Goal: Task Accomplishment & Management: Manage account settings

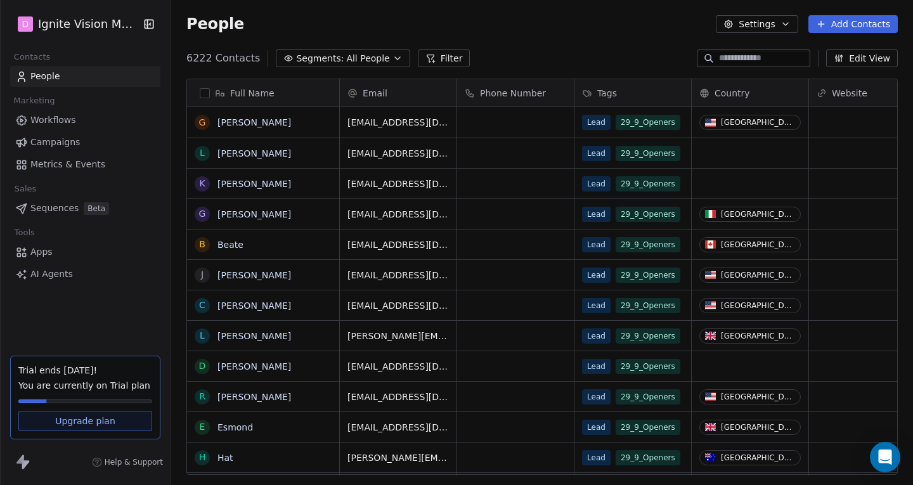
scroll to position [417, 733]
click at [845, 26] on button "Add Contacts" at bounding box center [853, 24] width 89 height 18
click at [834, 51] on span "Create new contact" at bounding box center [859, 51] width 87 height 13
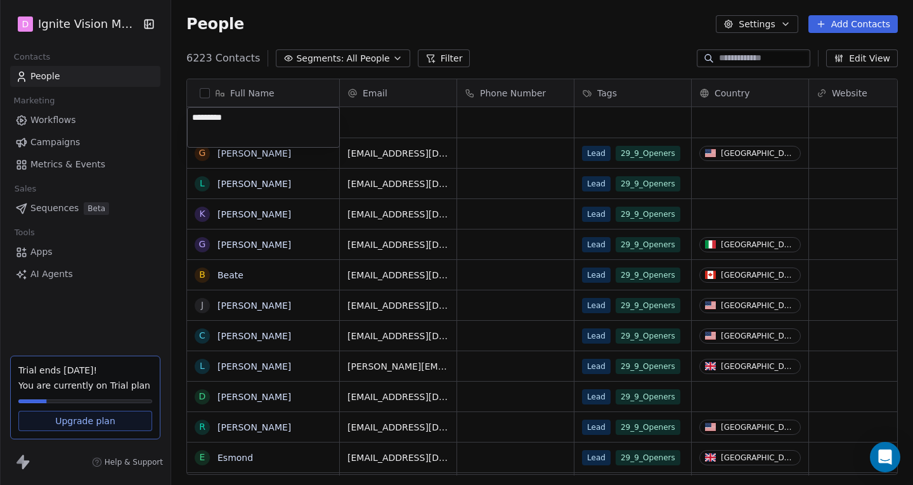
type textarea "**********"
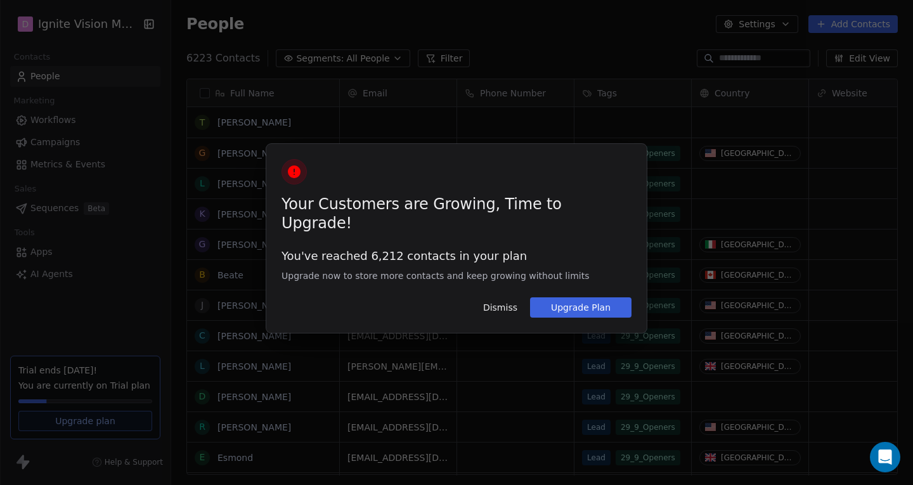
click at [307, 122] on div "Your Customers are Growing, Time to Upgrade! You've reached 6,212 contacts in y…" at bounding box center [456, 242] width 913 height 485
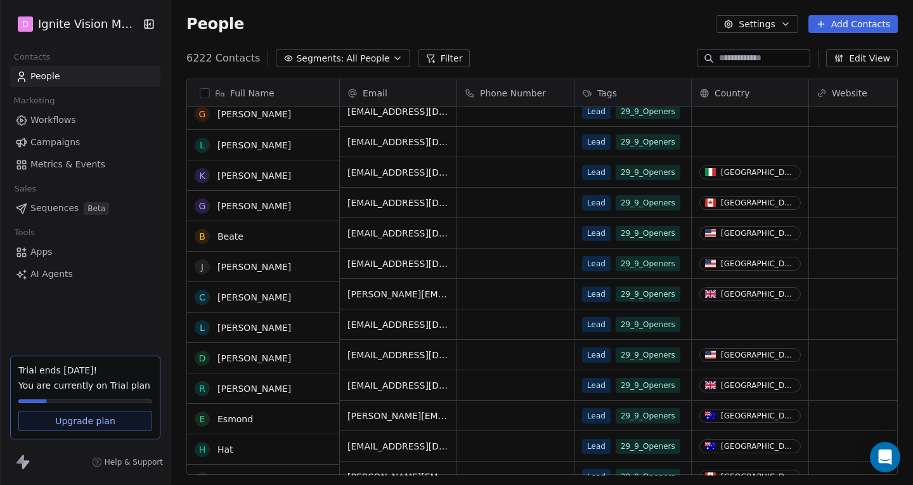
scroll to position [0, 0]
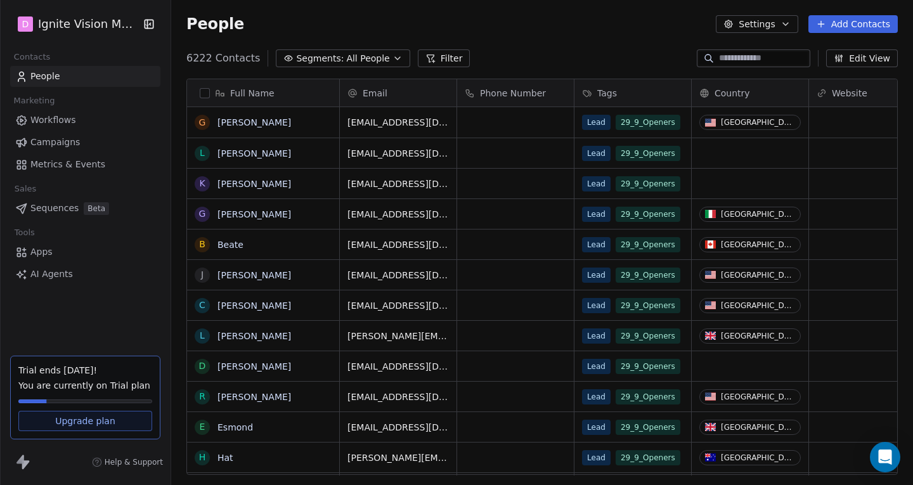
click at [351, 67] on div "6222 Contacts Segments: All People Filter Edit View" at bounding box center [542, 58] width 742 height 20
click at [353, 60] on span "All People" at bounding box center [367, 58] width 43 height 13
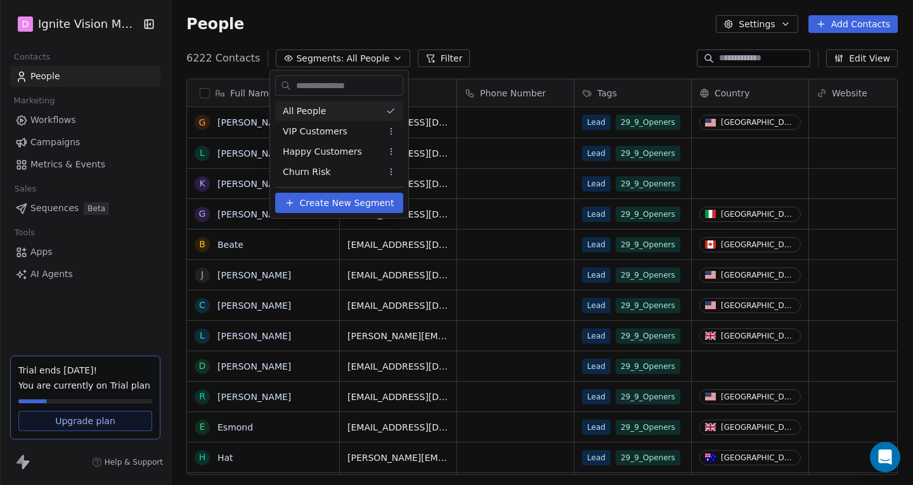
click at [353, 60] on html "D Ignite Vision Media Contacts People Marketing Workflows Campaigns Metrics & E…" at bounding box center [456, 242] width 913 height 485
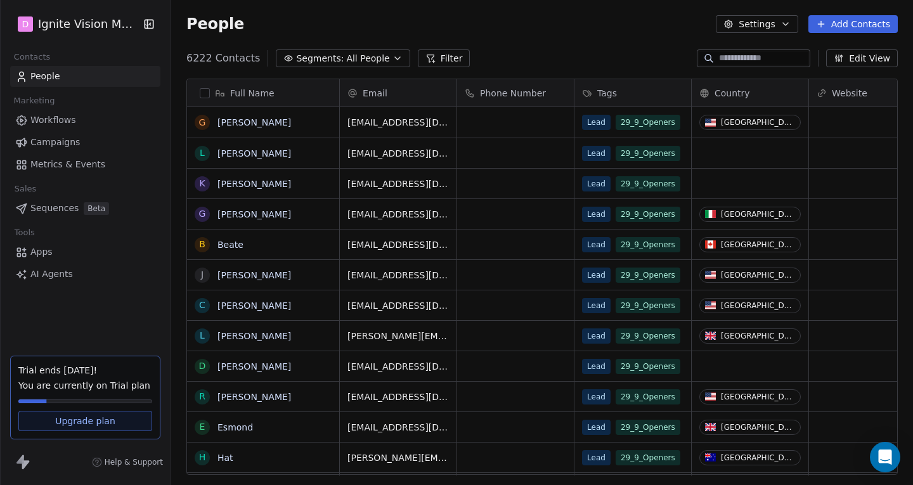
click at [64, 426] on span "Upgrade plan" at bounding box center [85, 421] width 60 height 13
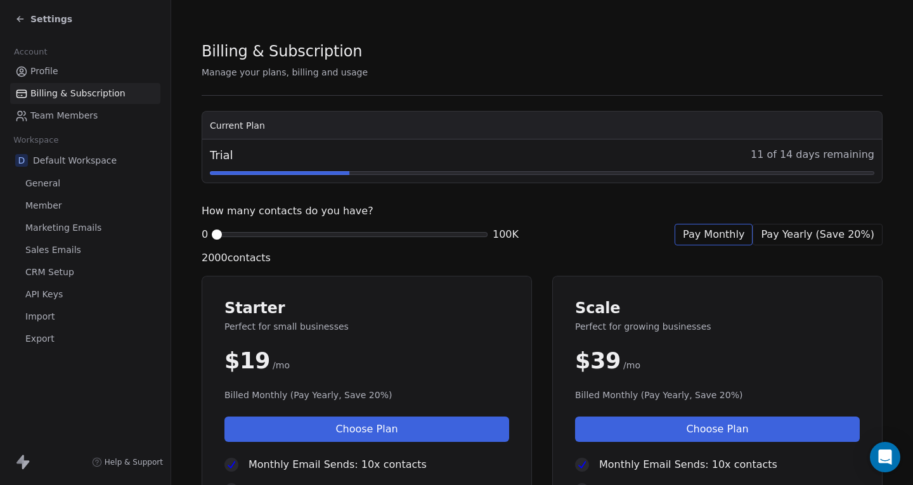
click at [213, 238] on span at bounding box center [217, 235] width 8 height 8
click at [17, 24] on div "Settings" at bounding box center [43, 19] width 57 height 13
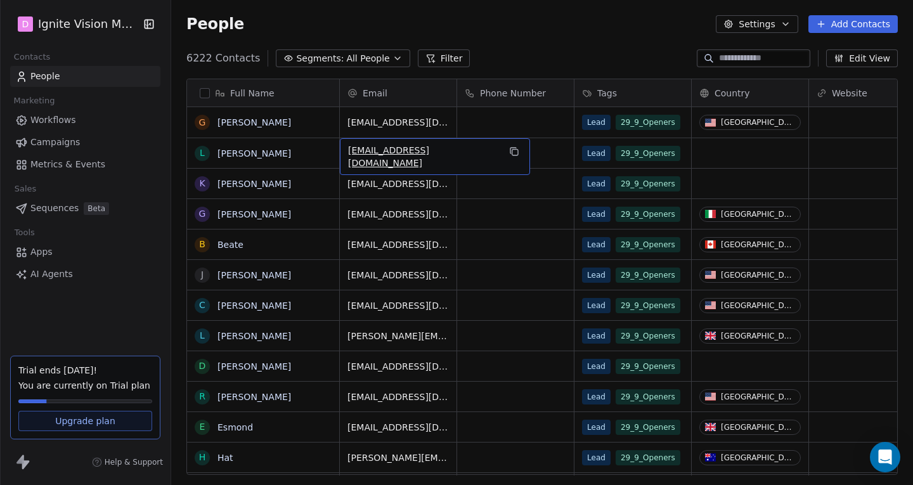
click at [419, 148] on span "larrykirk1942@gmail.com" at bounding box center [423, 156] width 151 height 25
click at [279, 149] on html "D Ignite Vision Media Contacts People Marketing Workflows Campaigns Metrics & E…" at bounding box center [456, 242] width 913 height 485
click at [270, 150] on link "Laurence K Kirk" at bounding box center [255, 153] width 74 height 10
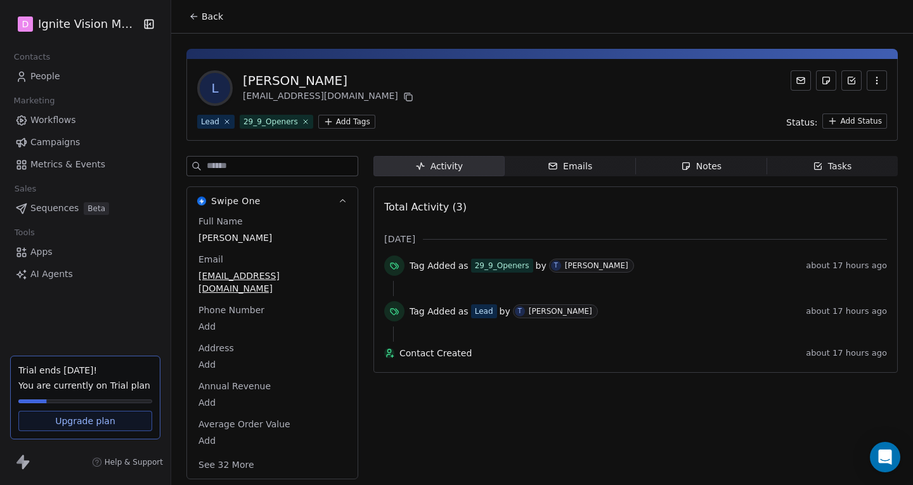
click at [878, 81] on icon "button" at bounding box center [877, 80] width 10 height 10
click at [696, 93] on div "L Laurence K Kirk larrykirk1942@gmail.com" at bounding box center [542, 88] width 690 height 36
click at [218, 275] on span "larrykirk1942@gmail.com" at bounding box center [273, 282] width 148 height 25
click at [323, 280] on span "larrykirk1942@gmail.com" at bounding box center [272, 282] width 147 height 25
click at [314, 275] on span "larrykirk1942@gmail.com" at bounding box center [272, 282] width 147 height 25
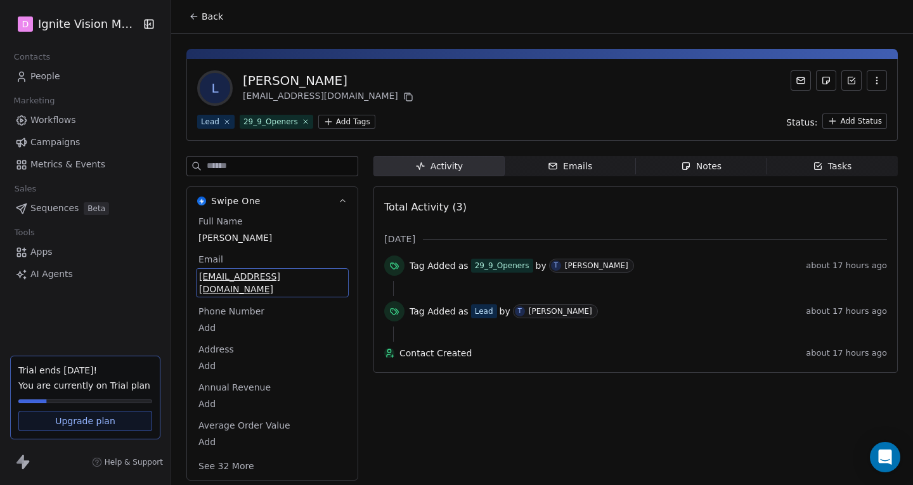
click at [314, 275] on span "larrykirk1942@gmail.com" at bounding box center [272, 282] width 147 height 25
click at [315, 280] on input "**********" at bounding box center [267, 283] width 137 height 25
drag, startPoint x: 318, startPoint y: 284, endPoint x: 173, endPoint y: 287, distance: 144.6
click at [173, 287] on html "**********" at bounding box center [456, 242] width 913 height 485
click at [255, 287] on input "**********" at bounding box center [267, 283] width 137 height 25
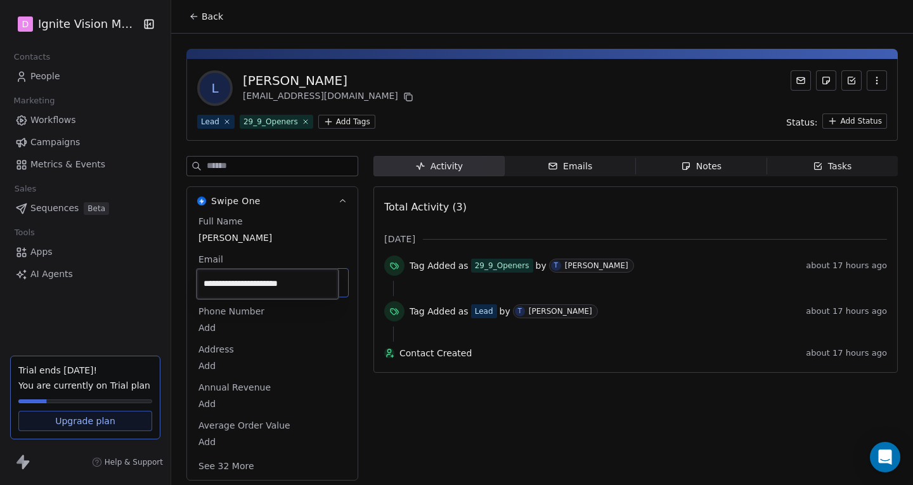
click at [255, 287] on input "**********" at bounding box center [267, 283] width 137 height 25
click at [275, 238] on html "**********" at bounding box center [456, 242] width 913 height 485
drag, startPoint x: 277, startPoint y: 233, endPoint x: 217, endPoint y: 233, distance: 59.6
click at [208, 234] on span "Laurence K Kirk" at bounding box center [272, 238] width 147 height 13
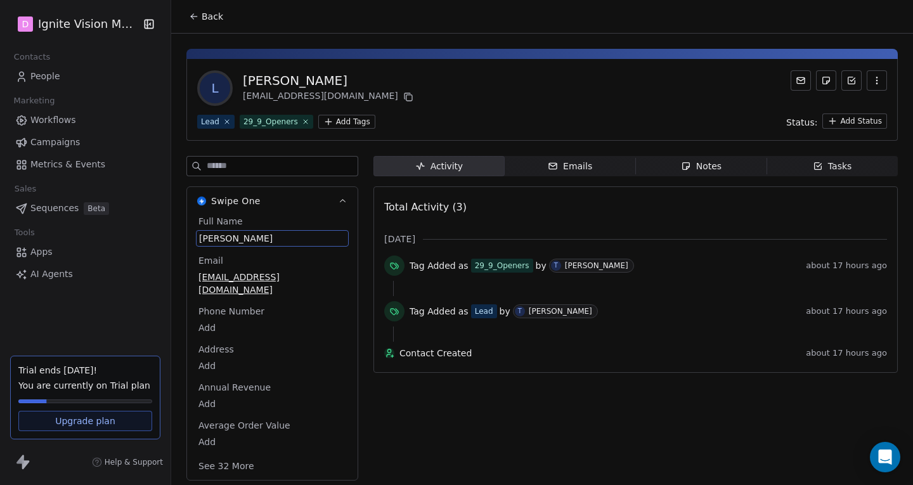
click at [217, 233] on span "Laurence K Kirk" at bounding box center [272, 238] width 147 height 13
click at [320, 280] on html "**********" at bounding box center [456, 242] width 913 height 485
click at [320, 280] on span "larrykirk1942@gmail.com" at bounding box center [272, 282] width 147 height 25
drag, startPoint x: 320, startPoint y: 280, endPoint x: 201, endPoint y: 281, distance: 118.6
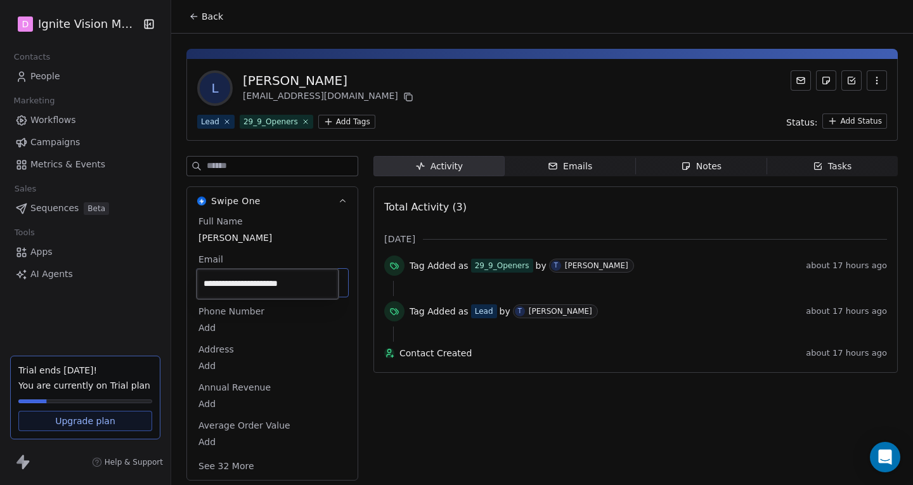
click at [202, 282] on input "**********" at bounding box center [267, 283] width 137 height 25
type input "**********"
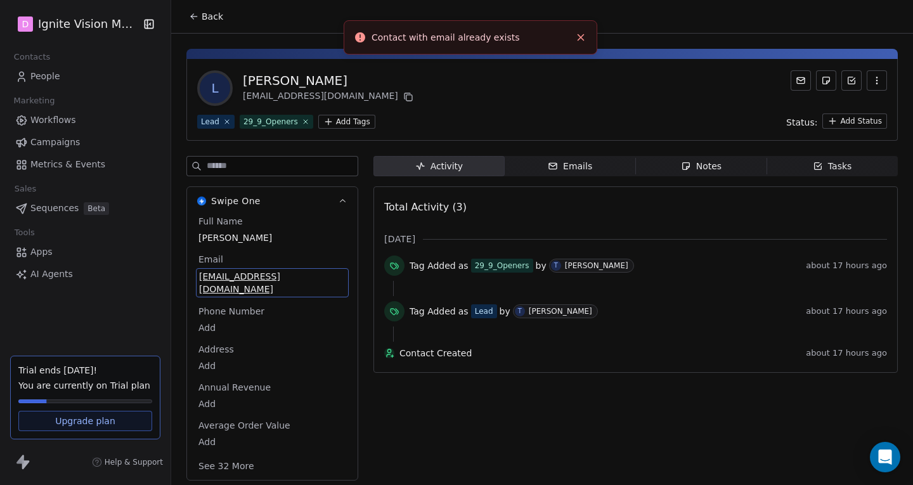
click at [579, 36] on line "Close toast" at bounding box center [581, 38] width 6 height 6
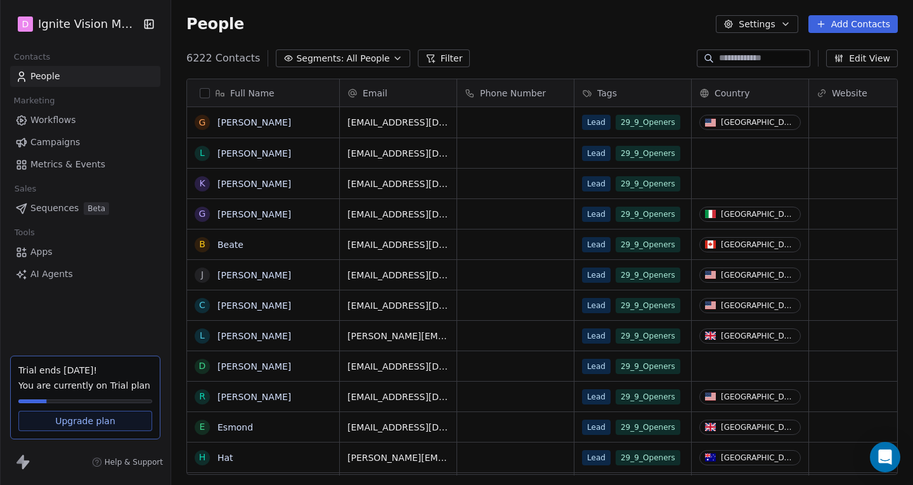
scroll to position [417, 733]
click at [743, 58] on input at bounding box center [763, 58] width 89 height 13
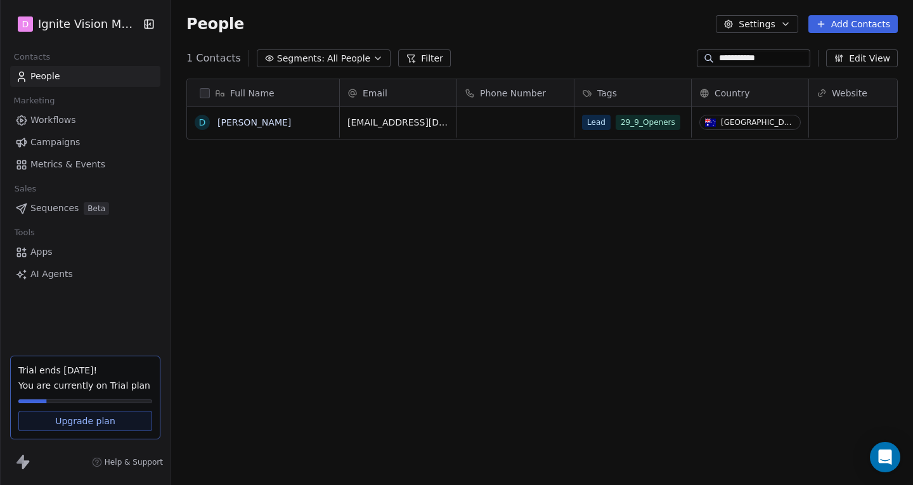
type input "**********"
click at [274, 121] on span "david" at bounding box center [263, 122] width 90 height 13
drag, startPoint x: 264, startPoint y: 122, endPoint x: 167, endPoint y: 121, distance: 97.0
click at [167, 121] on html "**********" at bounding box center [456, 242] width 913 height 485
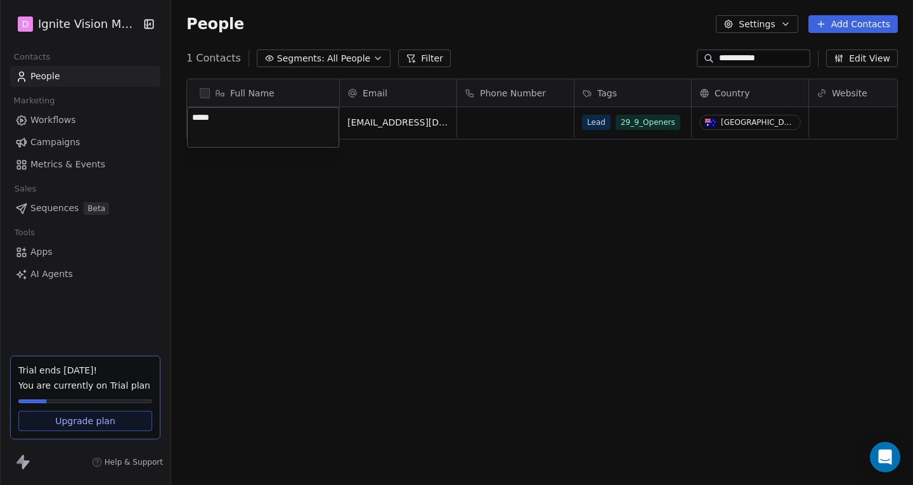
click at [207, 119] on textarea "*****" at bounding box center [263, 127] width 151 height 39
type textarea "****"
drag, startPoint x: 252, startPoint y: 121, endPoint x: 229, endPoint y: 122, distance: 22.9
click at [263, 186] on div "Full Name T Tung Email Phone Number Tags Country Website Status Contact Source …" at bounding box center [542, 281] width 742 height 427
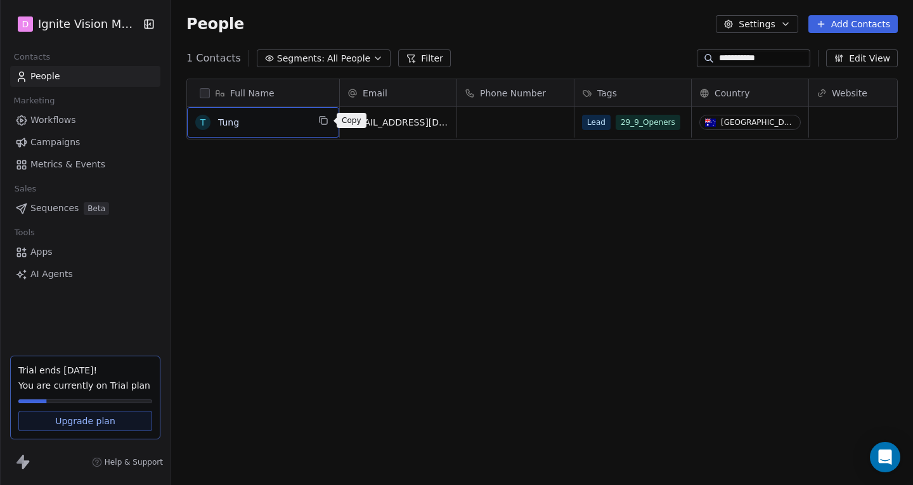
click at [323, 124] on icon "grid" at bounding box center [325, 122] width 6 height 6
drag, startPoint x: 349, startPoint y: 169, endPoint x: 329, endPoint y: 162, distance: 20.9
click at [349, 170] on div "Full Name T Tung Email Phone Number Tags Country Website Status Contact Source …" at bounding box center [542, 281] width 742 height 427
drag, startPoint x: 793, startPoint y: 59, endPoint x: 667, endPoint y: 56, distance: 126.2
click at [667, 56] on div "**********" at bounding box center [542, 58] width 742 height 20
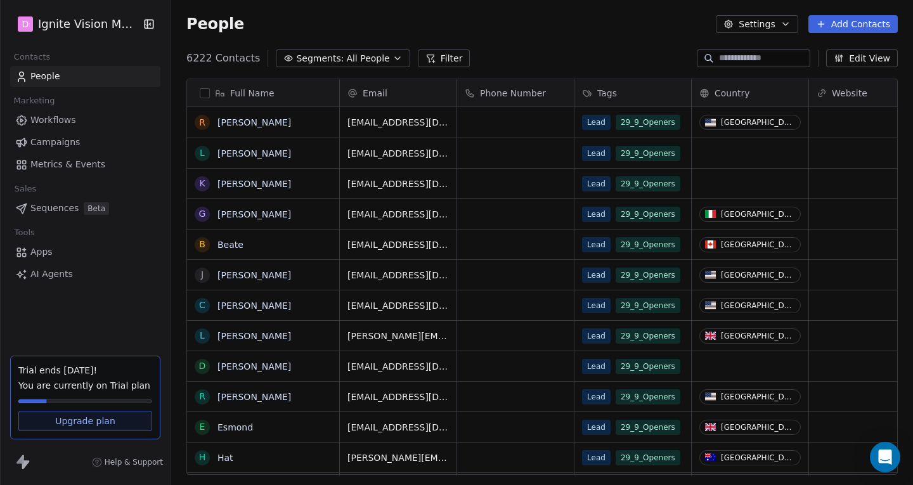
click at [59, 121] on span "Workflows" at bounding box center [53, 120] width 46 height 13
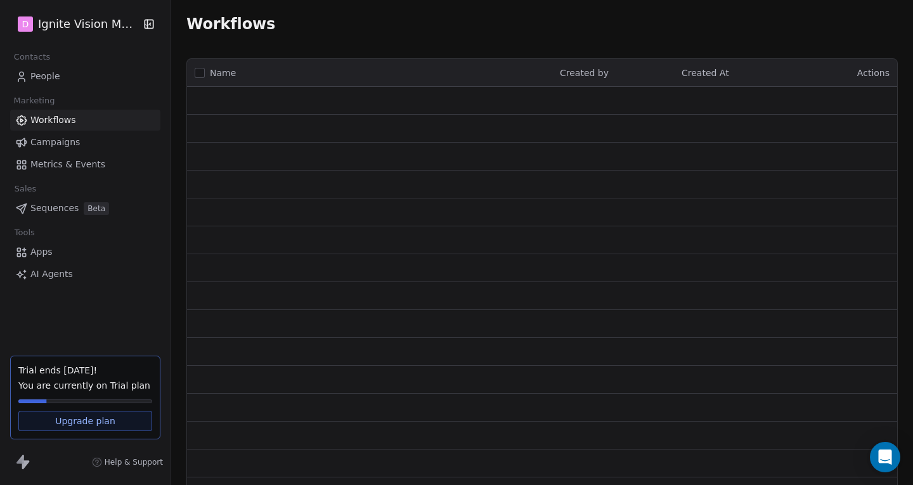
click at [59, 141] on span "Campaigns" at bounding box center [54, 142] width 49 height 13
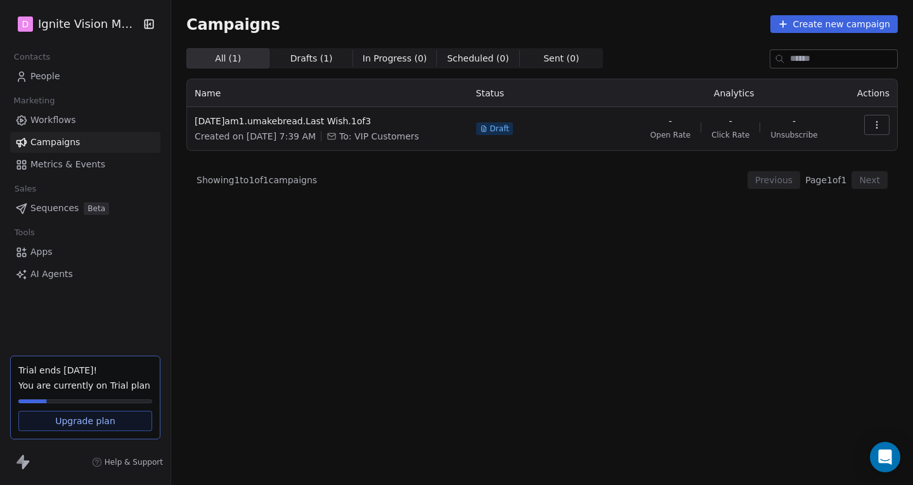
click at [868, 119] on button "button" at bounding box center [876, 125] width 25 height 20
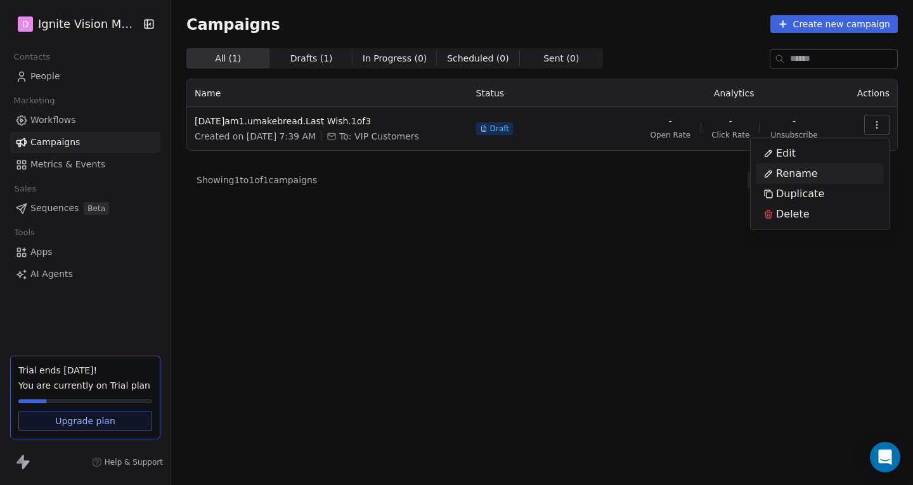
click at [350, 121] on html "D Ignite Vision Media Contacts People Marketing Workflows Campaigns Metrics & E…" at bounding box center [456, 242] width 913 height 485
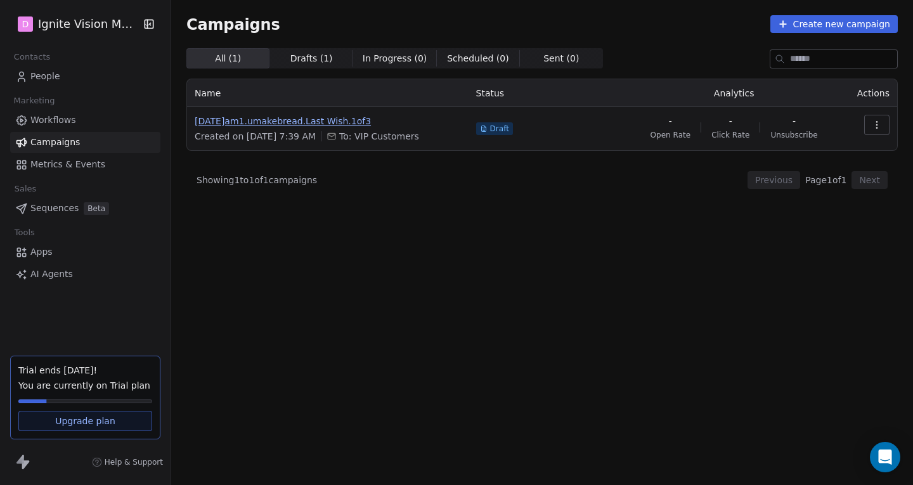
click at [351, 121] on span "2025.10.01.am1.umakebread.Last Wish.1of3" at bounding box center [328, 121] width 266 height 13
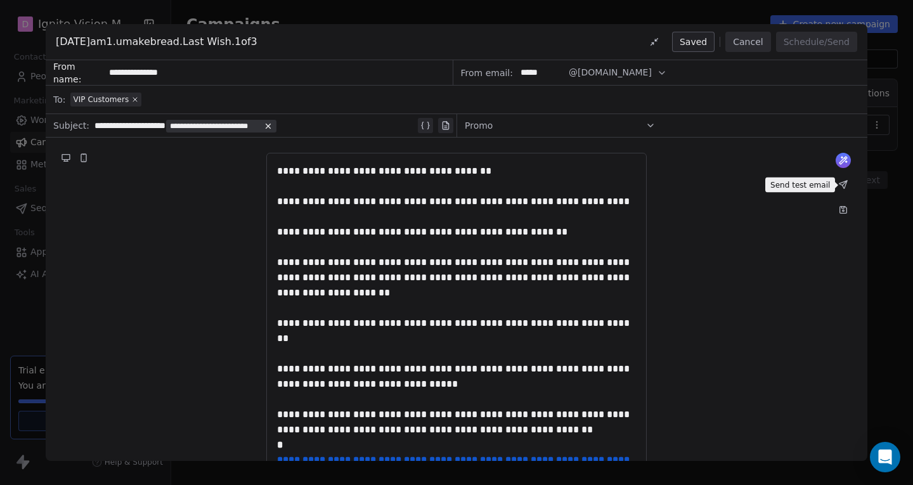
click at [843, 183] on icon at bounding box center [844, 185] width 8 height 8
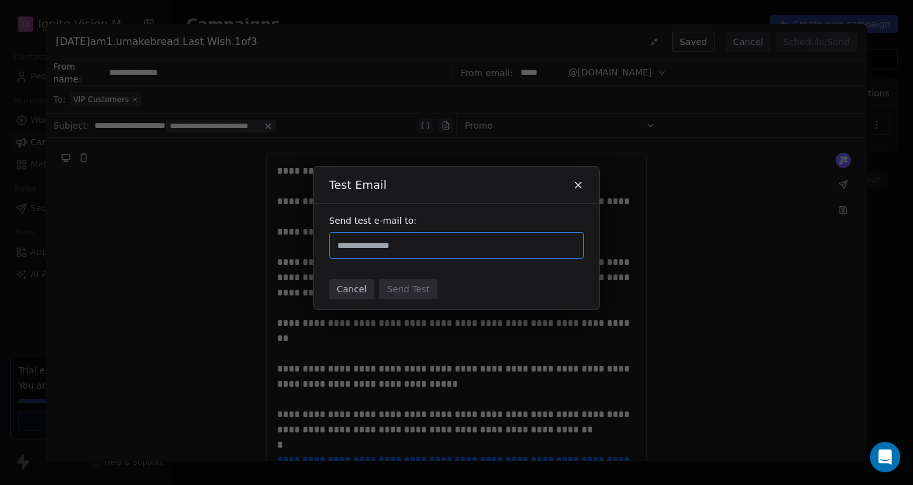
click at [353, 249] on input "text" at bounding box center [457, 245] width 244 height 15
type input "**********"
click at [489, 287] on div "Cancel Send Test" at bounding box center [456, 289] width 285 height 41
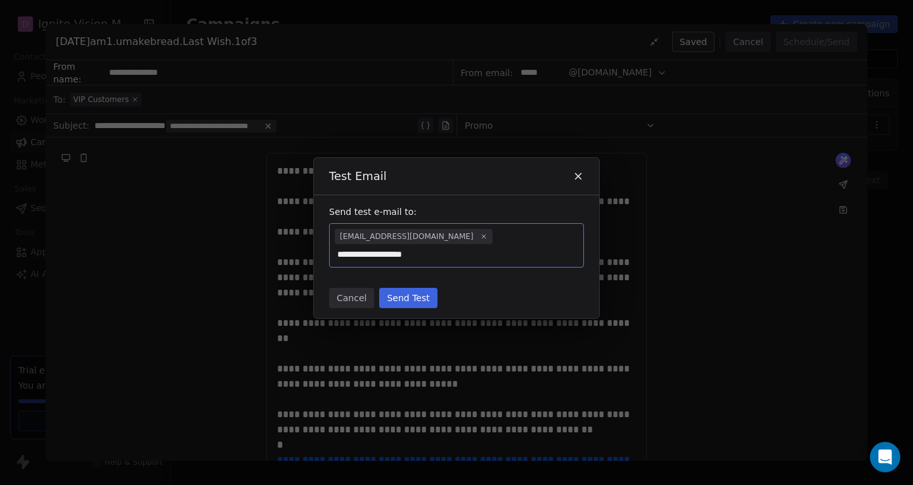
click at [523, 248] on input "**********" at bounding box center [457, 254] width 244 height 15
type input "**********"
click at [486, 282] on div "Cancel Send Test" at bounding box center [456, 298] width 285 height 41
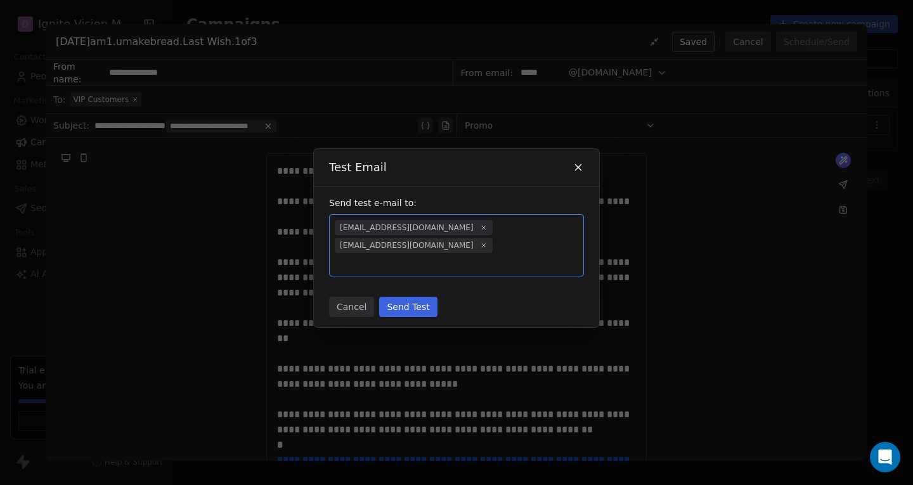
click at [401, 299] on button "Send Test" at bounding box center [408, 307] width 58 height 20
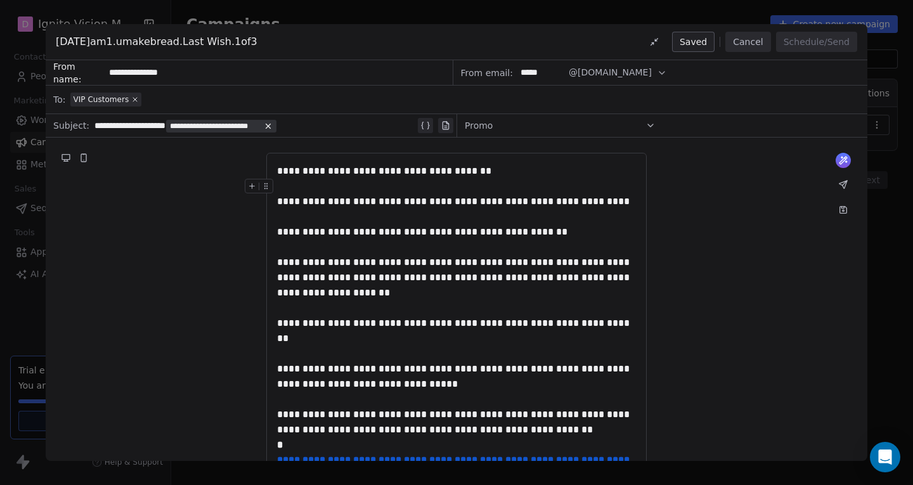
click at [602, 75] on span "@instantprosperityprayer.com" at bounding box center [610, 72] width 83 height 13
click at [608, 101] on span "@instantprosperityprayer.com" at bounding box center [624, 104] width 95 height 13
click at [546, 78] on input "*****" at bounding box center [540, 72] width 49 height 23
drag, startPoint x: 553, startPoint y: 74, endPoint x: 516, endPoint y: 75, distance: 36.8
click at [516, 75] on input "*****" at bounding box center [540, 72] width 49 height 23
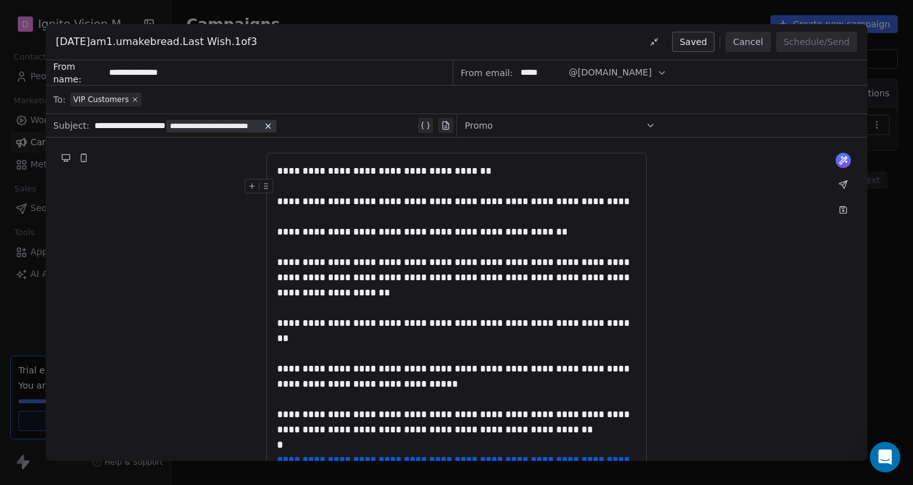
click at [585, 71] on span "@instantprosperityprayer.com" at bounding box center [610, 72] width 83 height 13
click at [743, 37] on button "Cancel" at bounding box center [748, 42] width 45 height 20
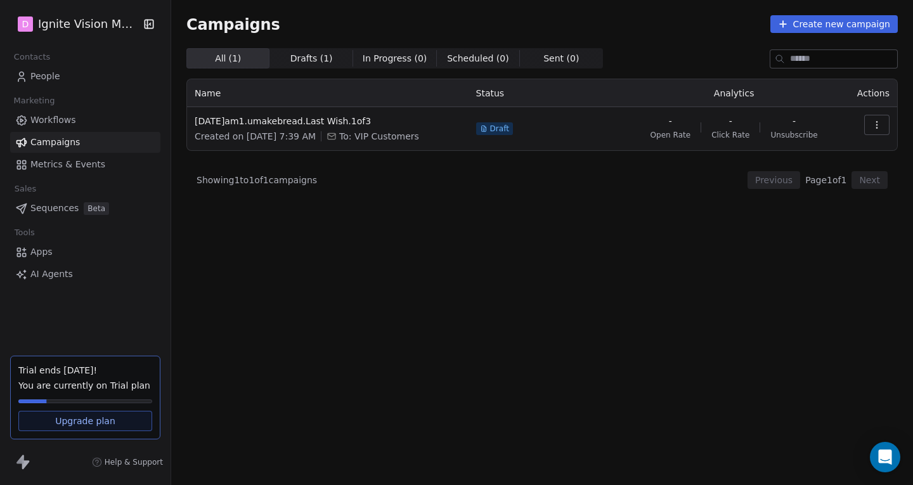
click at [42, 78] on span "People" at bounding box center [45, 76] width 30 height 13
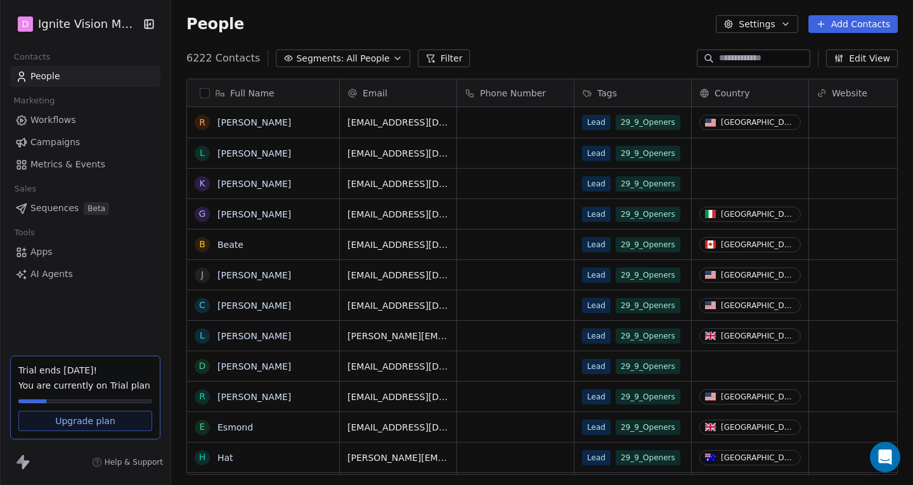
scroll to position [417, 733]
click at [756, 23] on button "Settings" at bounding box center [757, 24] width 82 height 18
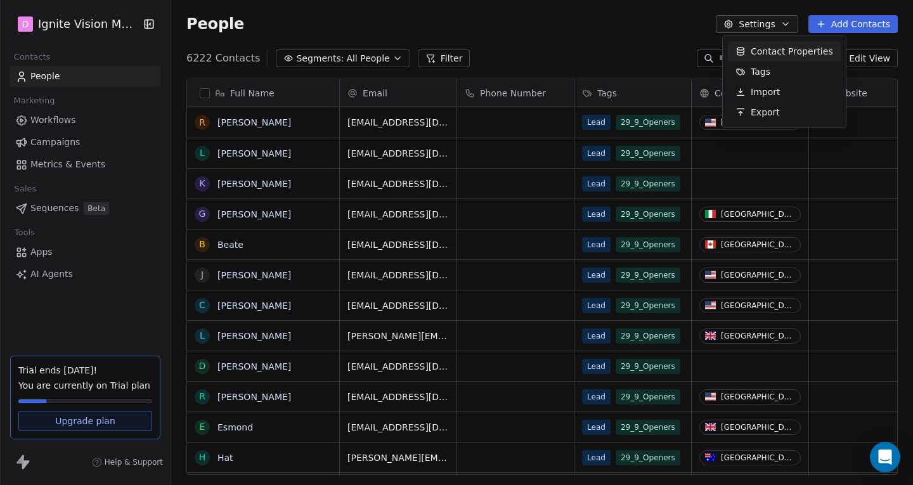
click at [629, 23] on html "D Ignite Vision Media Contacts People Marketing Workflows Campaigns Metrics & E…" at bounding box center [456, 242] width 913 height 485
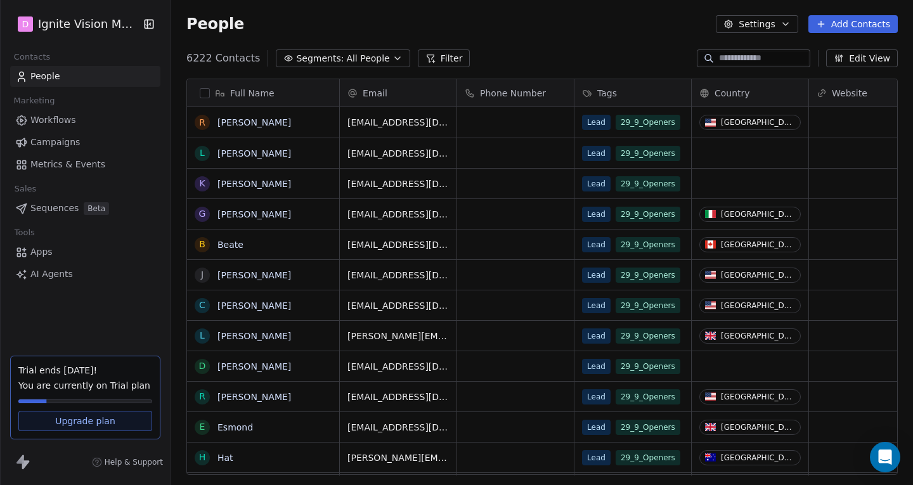
click at [55, 141] on span "Campaigns" at bounding box center [54, 142] width 49 height 13
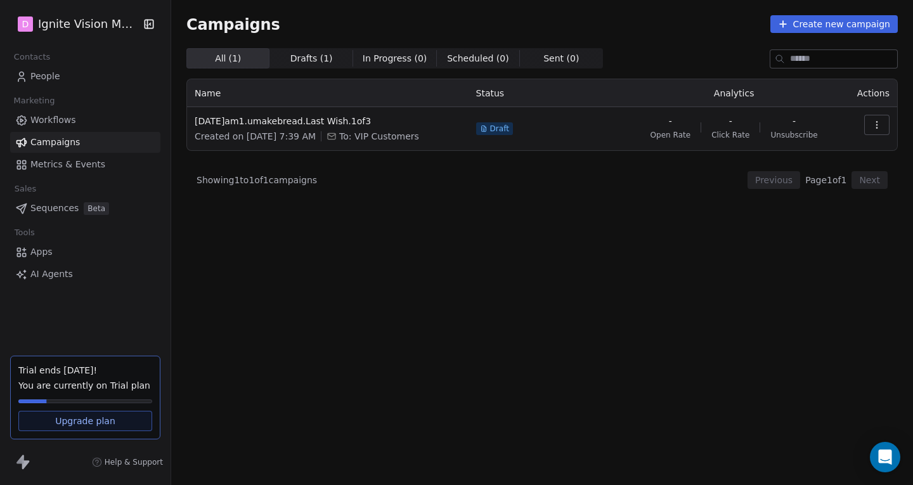
click at [67, 77] on link "People" at bounding box center [85, 76] width 150 height 21
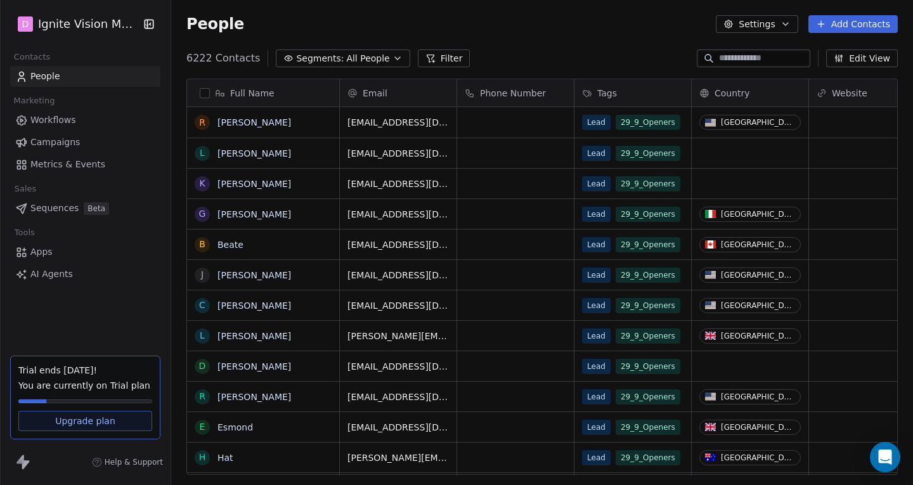
scroll to position [417, 733]
click at [147, 25] on icon "button" at bounding box center [149, 24] width 13 height 13
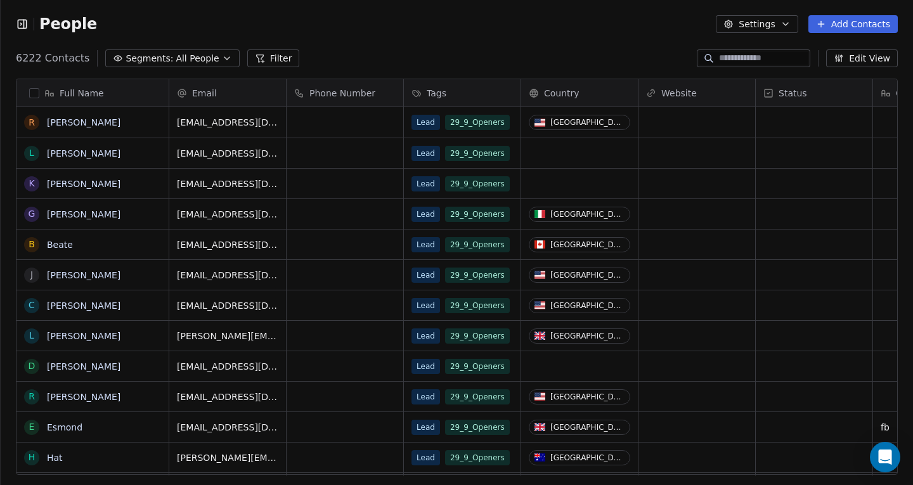
click at [29, 27] on button "button" at bounding box center [25, 24] width 18 height 13
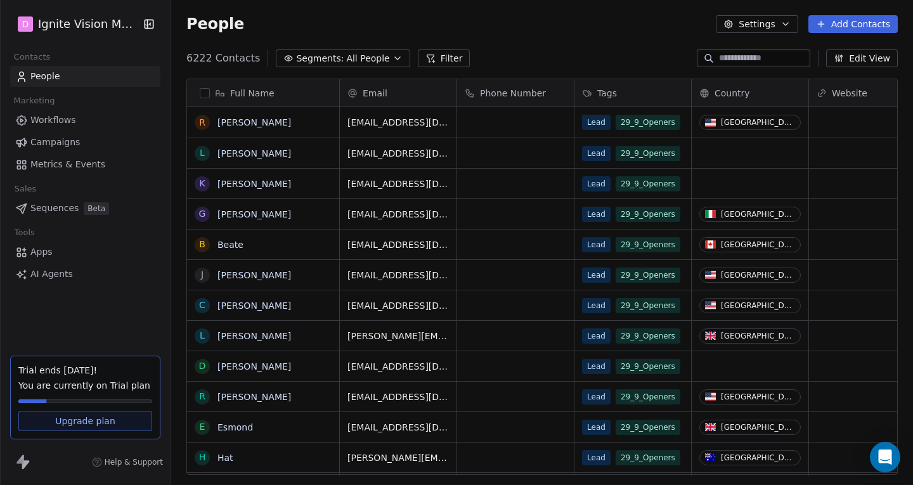
scroll to position [417, 733]
click at [763, 18] on button "Settings" at bounding box center [757, 24] width 82 height 18
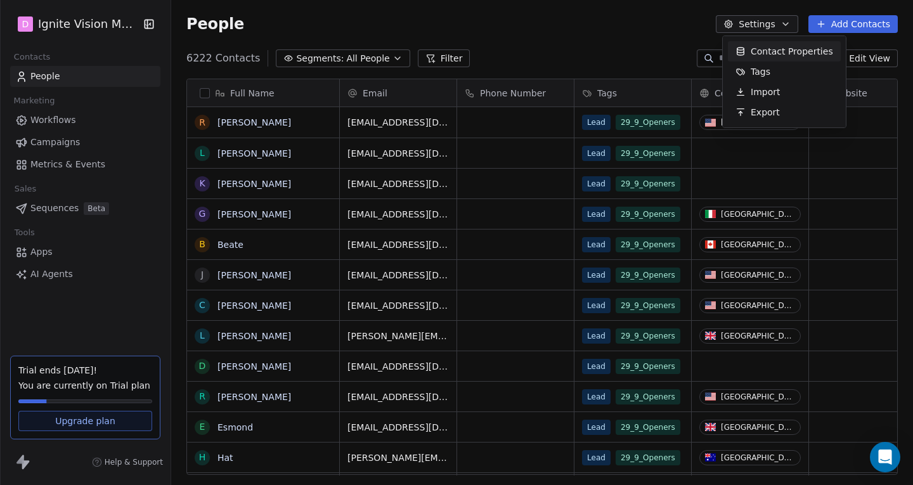
click at [661, 23] on html "D Ignite Vision Media Contacts People Marketing Workflows Campaigns Metrics & E…" at bounding box center [456, 242] width 913 height 485
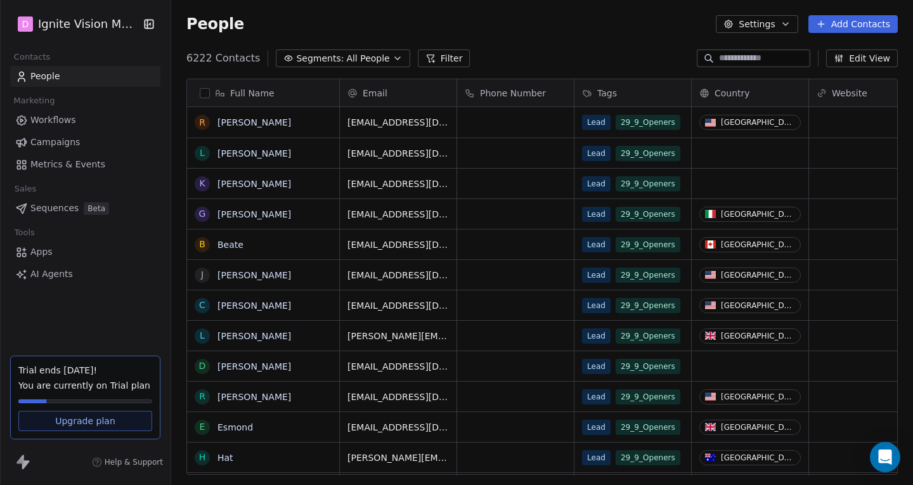
click at [48, 250] on span "Apps" at bounding box center [41, 251] width 22 height 13
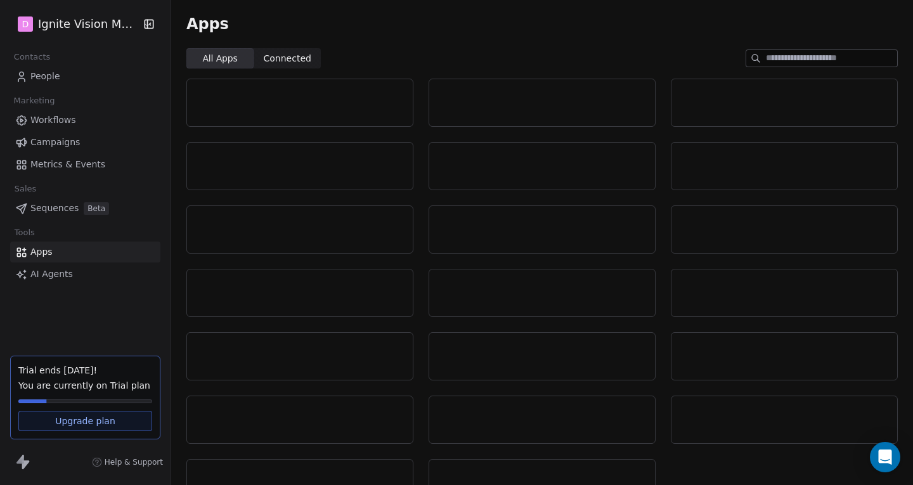
click at [59, 206] on span "Sequences" at bounding box center [54, 208] width 48 height 13
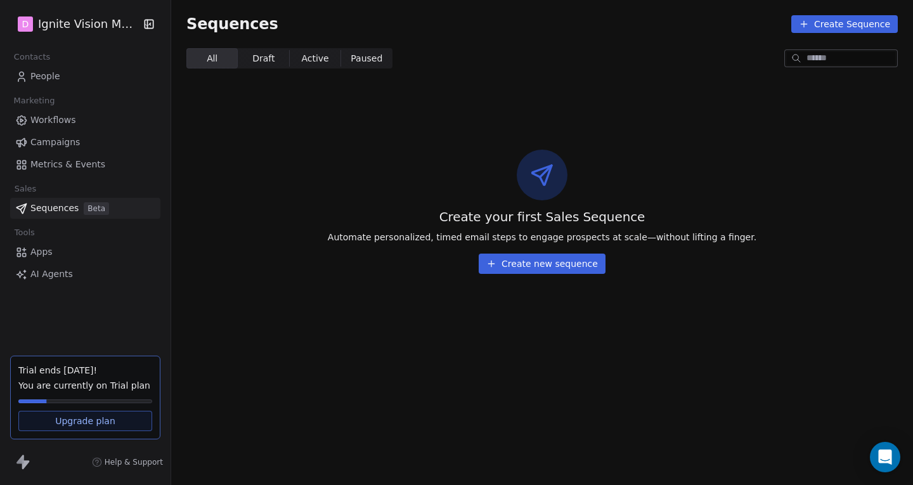
click at [96, 163] on span "Metrics & Events" at bounding box center [67, 164] width 75 height 13
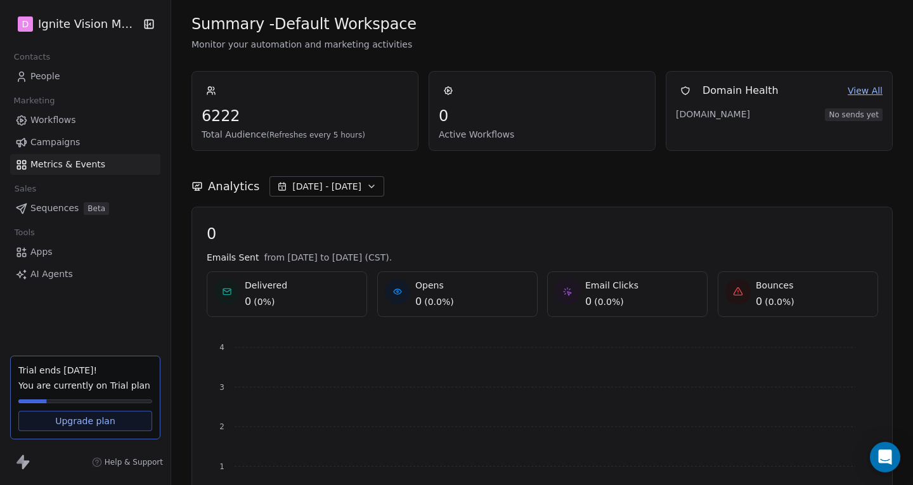
click at [848, 97] on link "View All" at bounding box center [865, 90] width 35 height 13
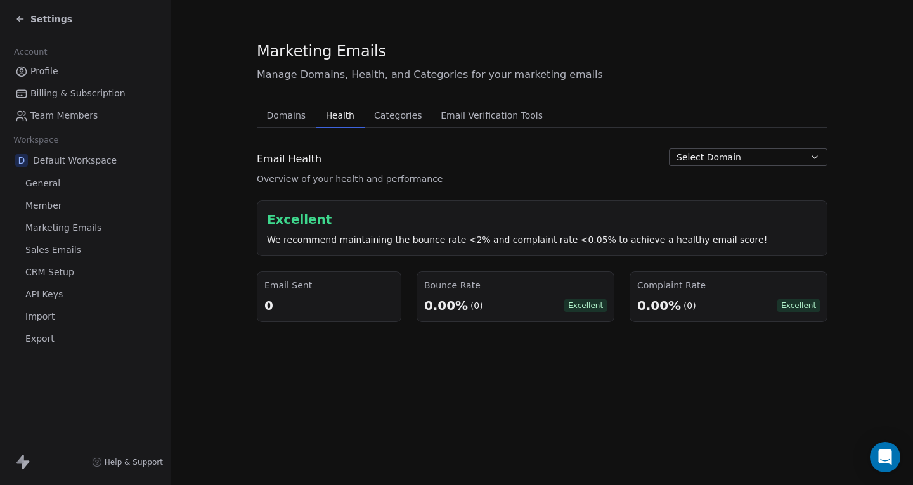
click at [323, 108] on span "Health" at bounding box center [340, 116] width 39 height 18
click at [381, 108] on span "Categories" at bounding box center [398, 116] width 58 height 18
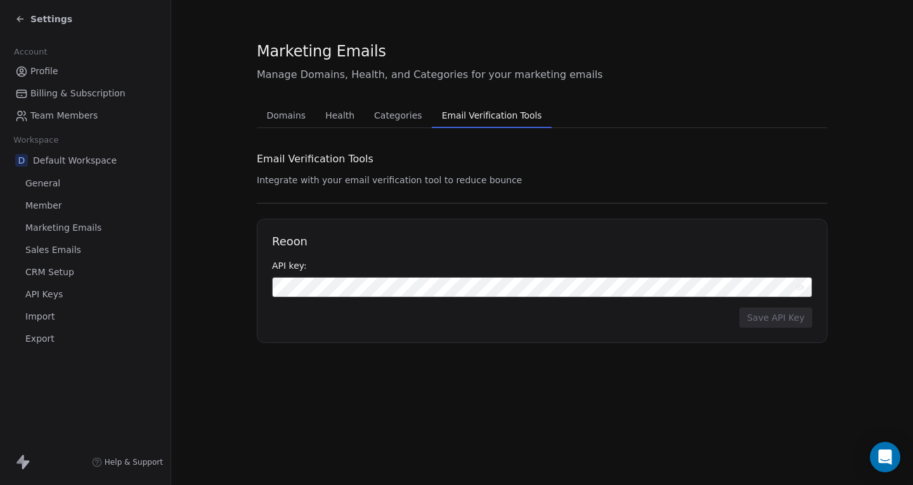
click at [458, 109] on span "Email Verification Tools" at bounding box center [492, 116] width 110 height 18
click at [26, 20] on div "Settings" at bounding box center [43, 19] width 57 height 13
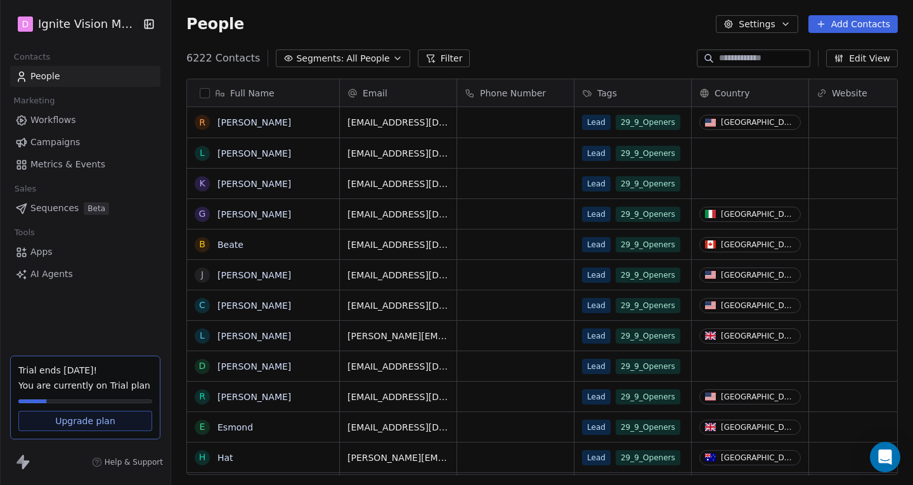
scroll to position [417, 733]
click at [786, 28] on icon "button" at bounding box center [786, 24] width 10 height 10
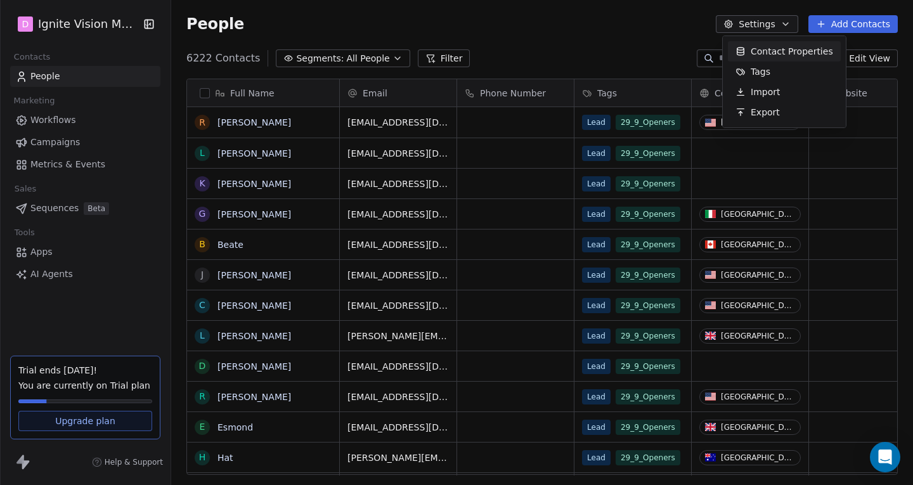
click at [755, 56] on span "Contact Properties" at bounding box center [792, 51] width 82 height 13
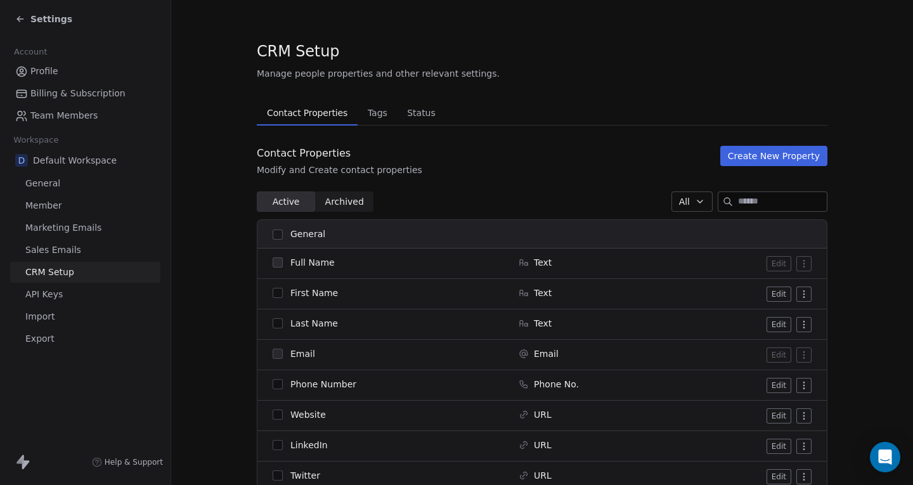
click at [363, 105] on span "Tags" at bounding box center [378, 113] width 30 height 18
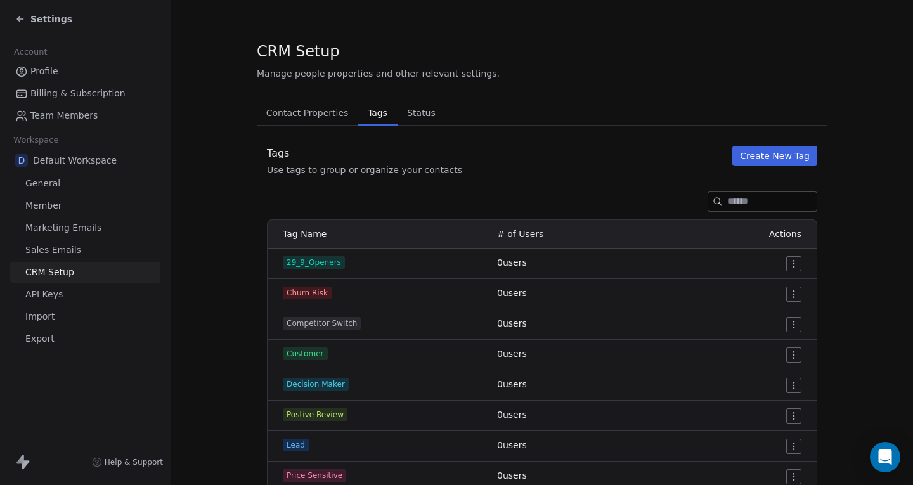
click at [405, 108] on span "Status" at bounding box center [421, 113] width 39 height 18
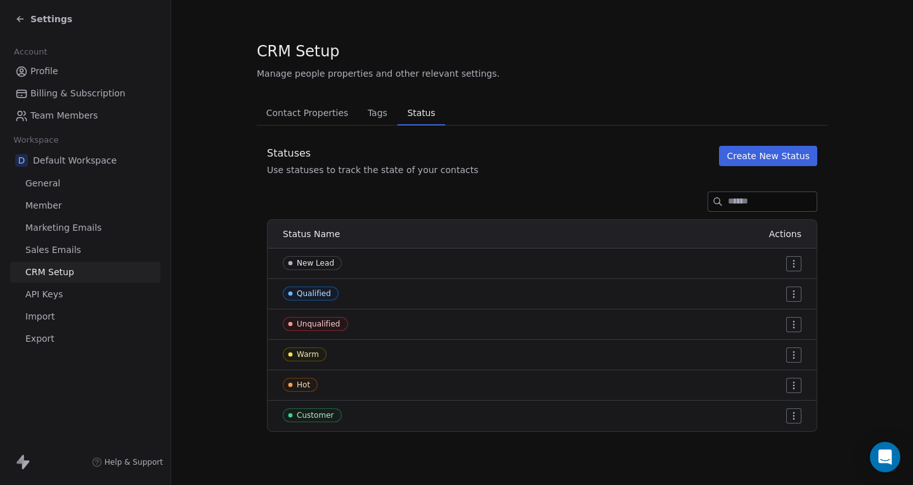
click at [385, 109] on button "Tags Tags" at bounding box center [377, 112] width 39 height 25
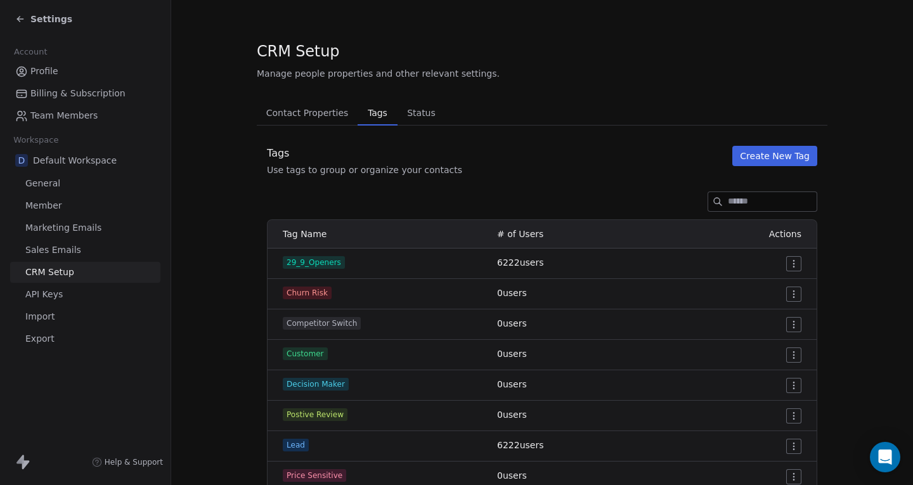
click at [71, 250] on span "Sales Emails" at bounding box center [53, 250] width 56 height 13
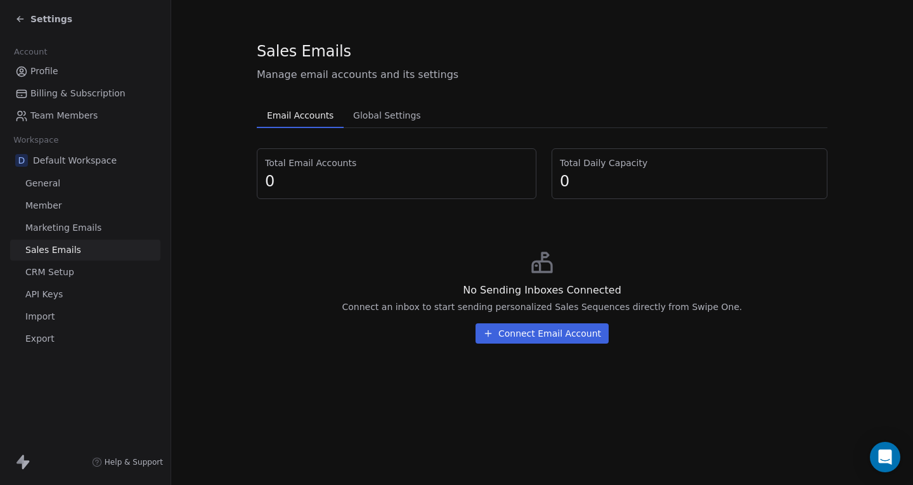
click at [70, 235] on link "Marketing Emails" at bounding box center [85, 228] width 150 height 21
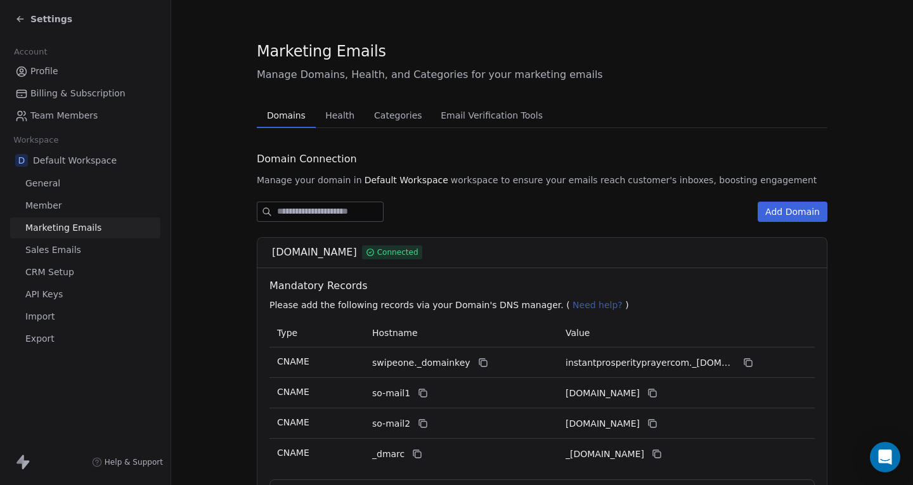
click at [72, 202] on link "Member" at bounding box center [85, 205] width 150 height 21
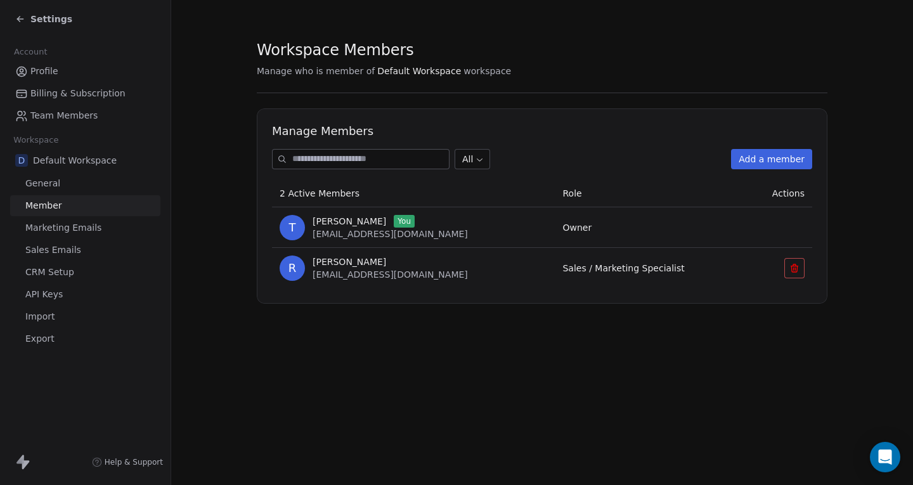
click at [72, 183] on link "General" at bounding box center [85, 183] width 150 height 21
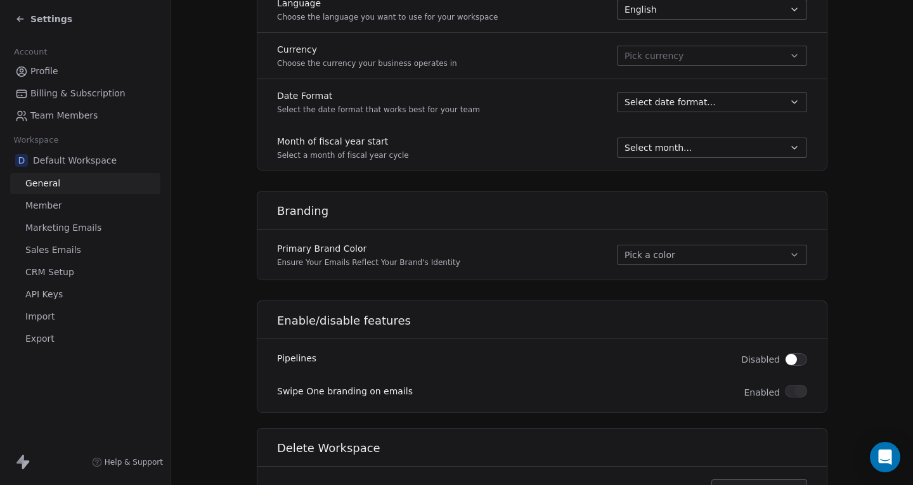
scroll to position [702, 0]
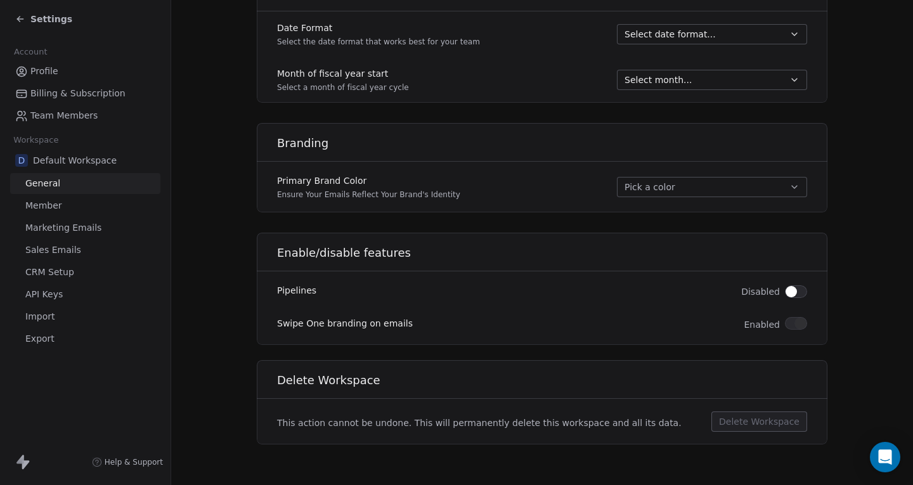
click at [641, 190] on button "Pick a color" at bounding box center [712, 187] width 190 height 20
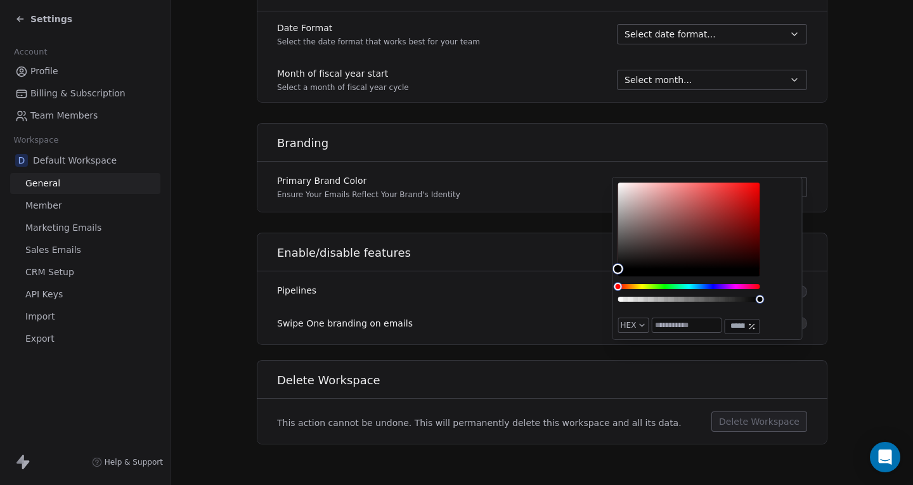
click at [538, 210] on div "Branding Primary Brand Color Ensure Your Emails Reflect Your Brand's Identity P…" at bounding box center [542, 167] width 571 height 89
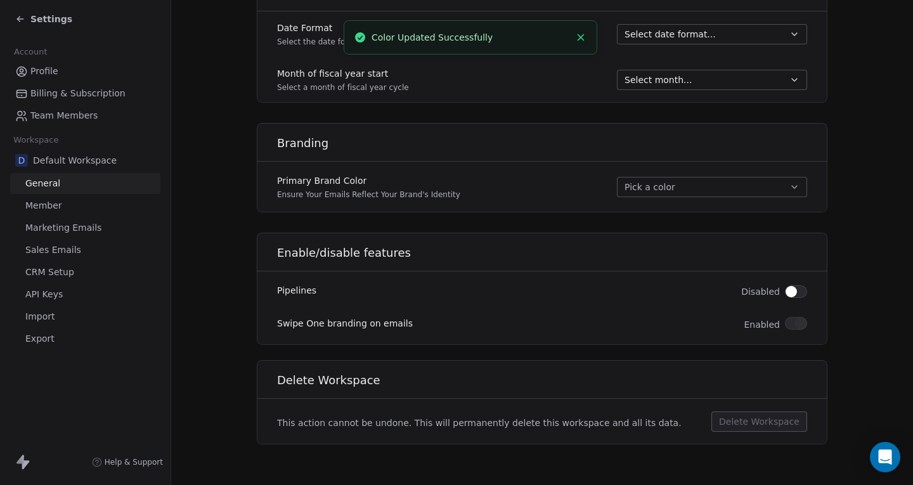
click at [115, 207] on link "Member" at bounding box center [85, 205] width 150 height 21
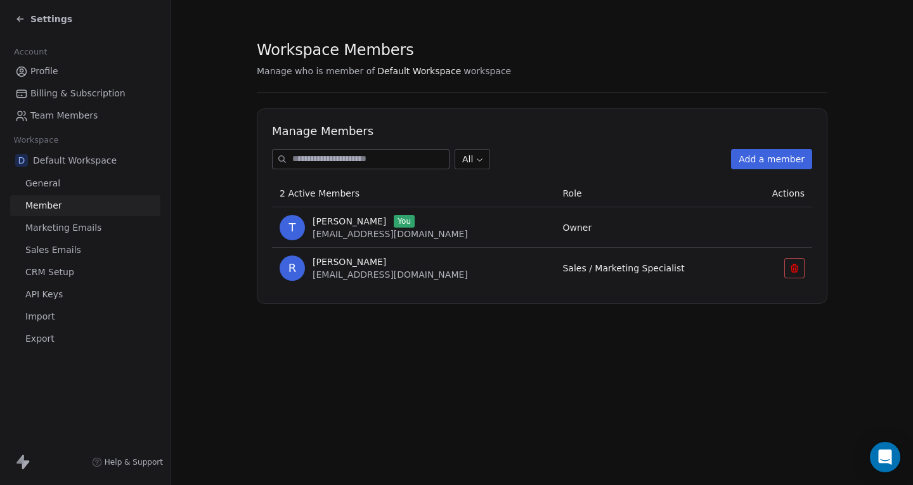
click at [112, 224] on link "Marketing Emails" at bounding box center [85, 228] width 150 height 21
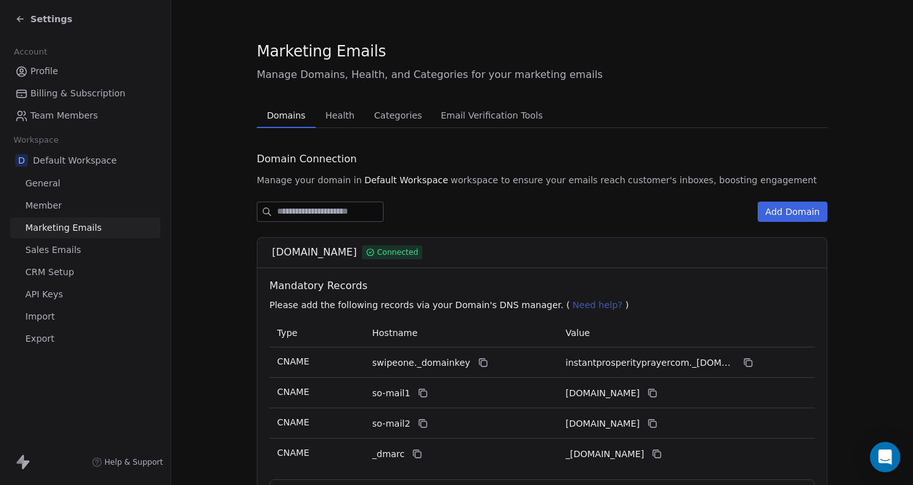
scroll to position [137, 0]
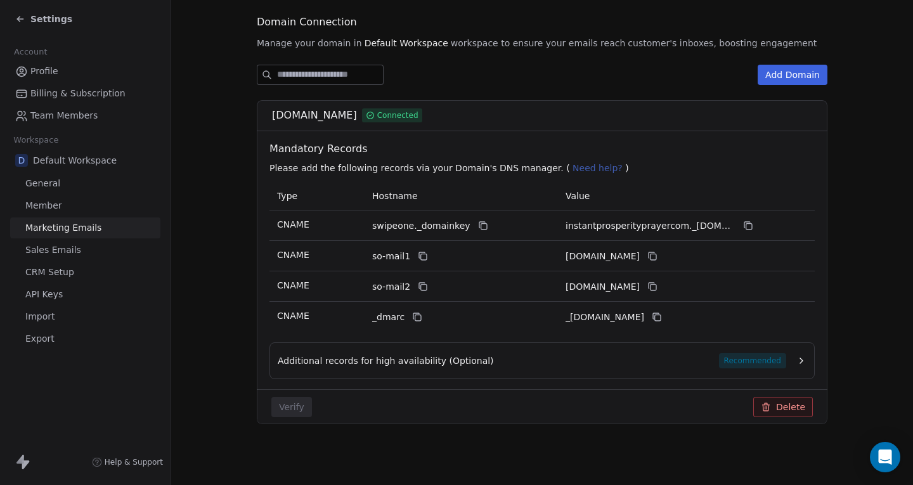
click at [30, 12] on div "Settings" at bounding box center [87, 19] width 145 height 18
click at [29, 16] on div "Settings" at bounding box center [43, 19] width 57 height 13
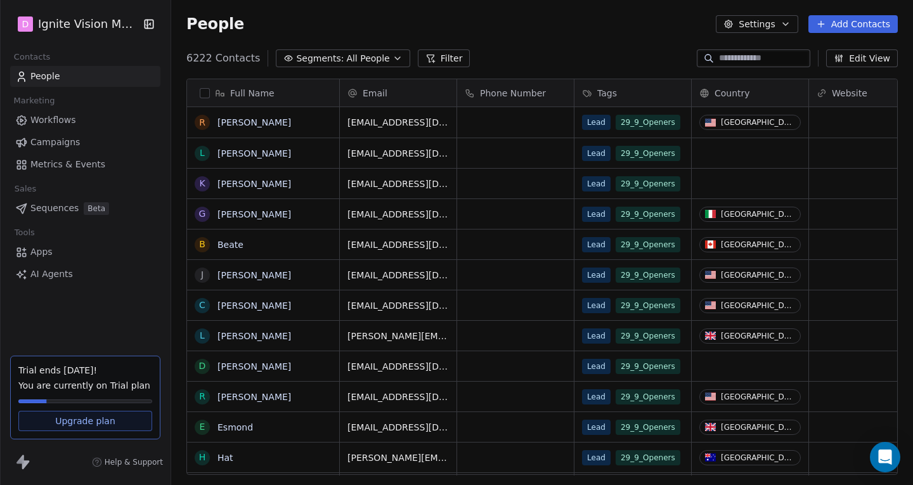
scroll to position [417, 733]
click at [37, 32] on html "D Ignite Vision Media Contacts People Marketing Workflows Campaigns Metrics & E…" at bounding box center [456, 242] width 913 height 485
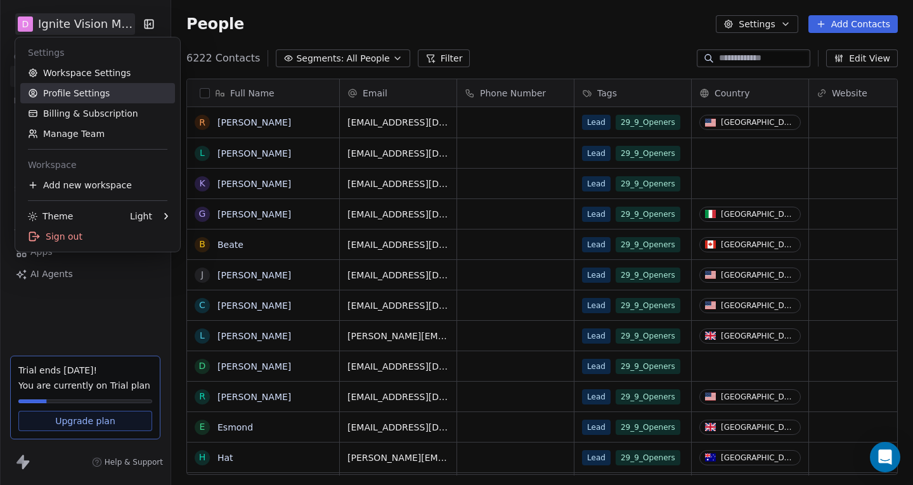
click at [75, 87] on link "Profile Settings" at bounding box center [97, 93] width 155 height 20
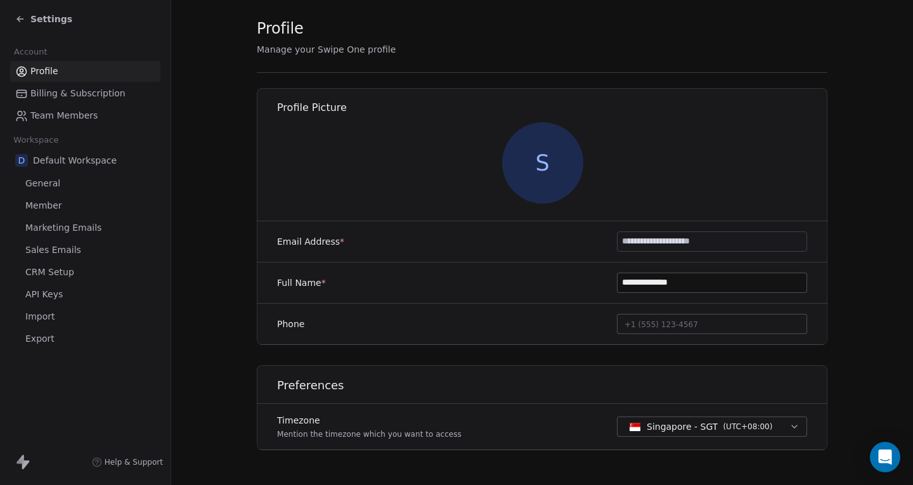
scroll to position [49, 0]
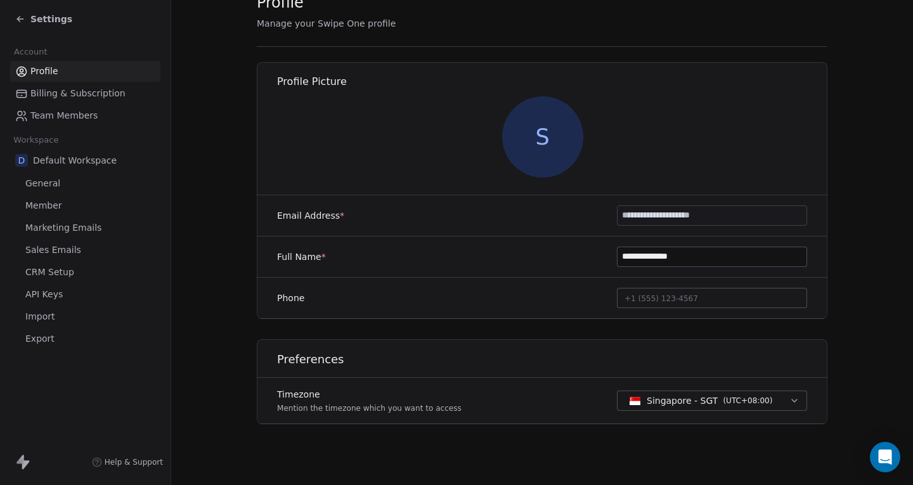
click at [17, 16] on icon at bounding box center [20, 19] width 10 height 10
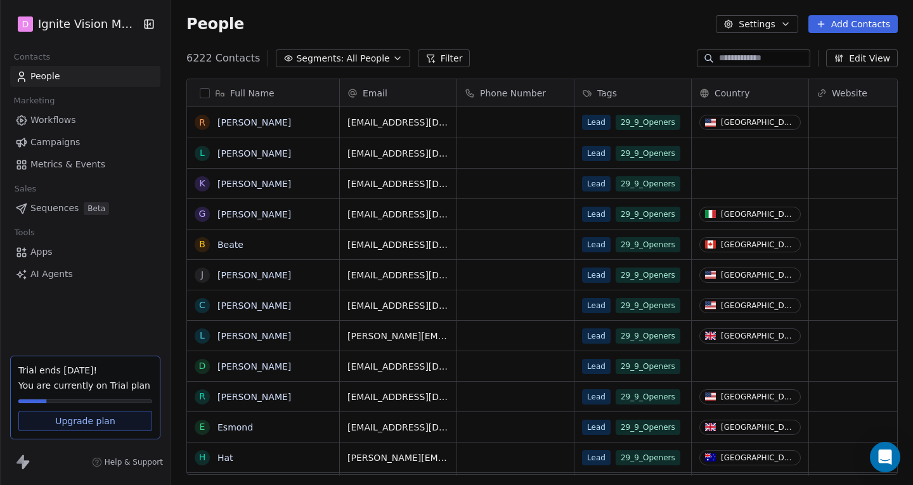
scroll to position [417, 733]
click at [42, 34] on html "D Ignite Vision Media Contacts People Marketing Workflows Campaigns Metrics & E…" at bounding box center [456, 242] width 913 height 485
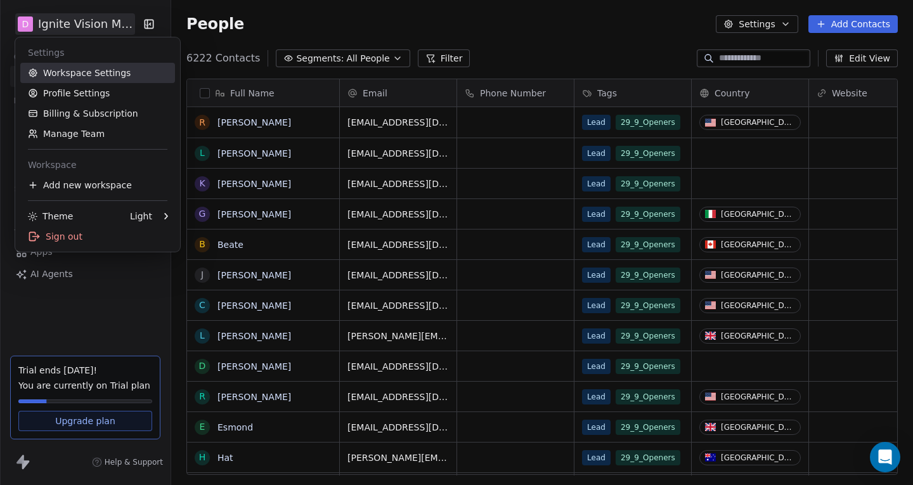
click at [60, 72] on link "Workspace Settings" at bounding box center [97, 73] width 155 height 20
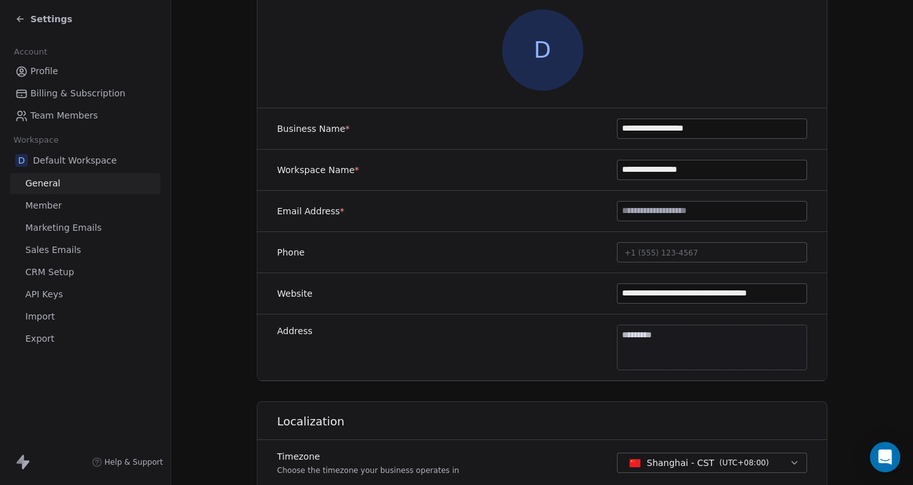
scroll to position [136, 0]
click at [640, 171] on input "**********" at bounding box center [712, 168] width 189 height 19
click at [646, 209] on input at bounding box center [712, 209] width 189 height 19
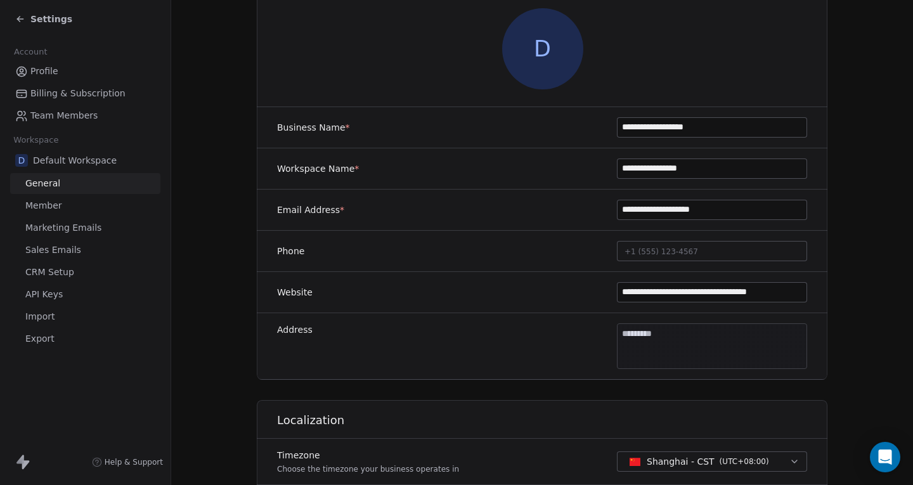
type input "**********"
click at [482, 249] on div "Phone +1 (555) 123-4567" at bounding box center [542, 251] width 571 height 41
click at [667, 128] on input "**********" at bounding box center [712, 127] width 189 height 19
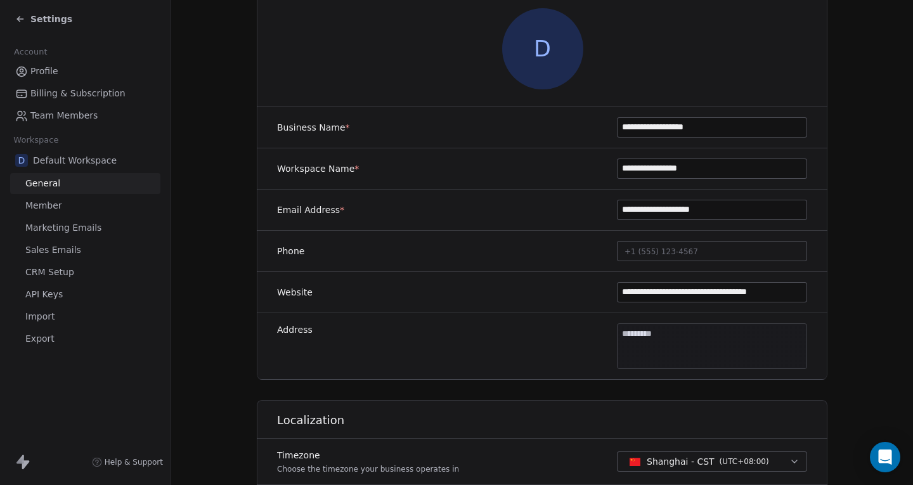
click at [660, 173] on input "**********" at bounding box center [712, 168] width 189 height 19
paste input "**"
type input "**********"
click at [492, 178] on div "**********" at bounding box center [542, 168] width 571 height 41
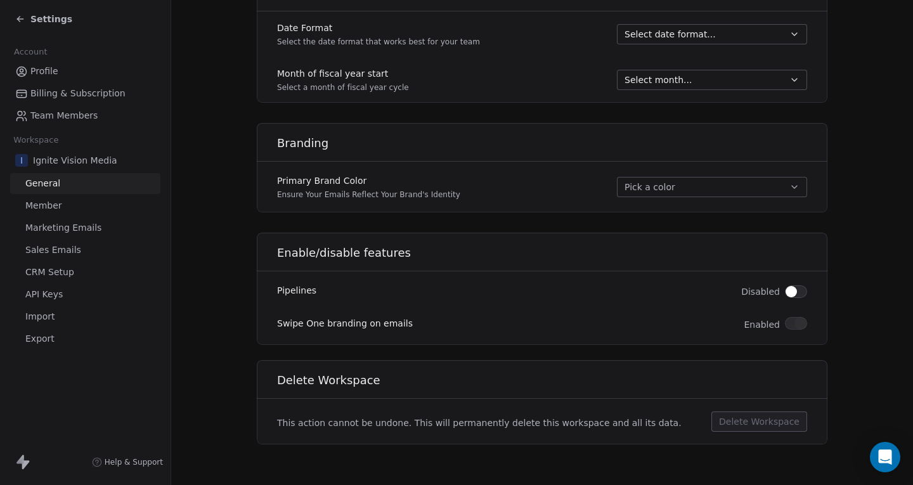
scroll to position [0, 0]
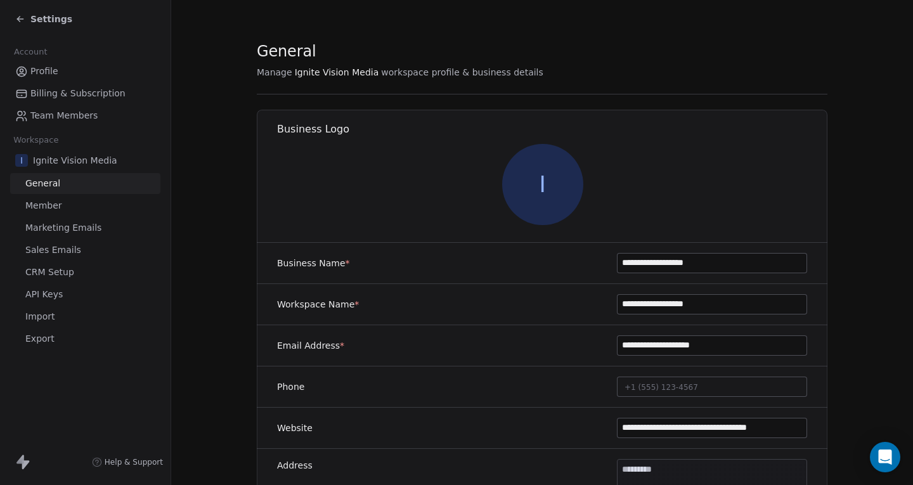
click at [16, 22] on icon at bounding box center [20, 19] width 10 height 10
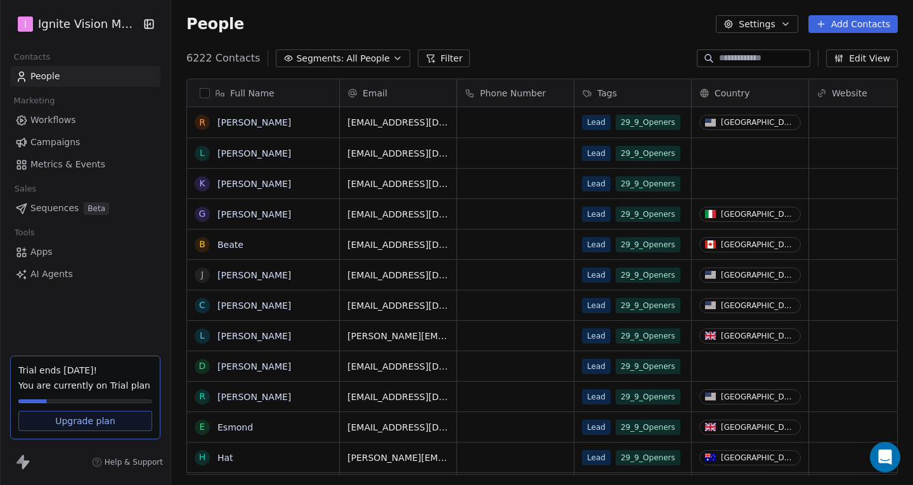
scroll to position [417, 733]
click at [38, 19] on html "I Ignite Vision Media Contacts People Marketing Workflows Campaigns Metrics & E…" at bounding box center [456, 242] width 913 height 485
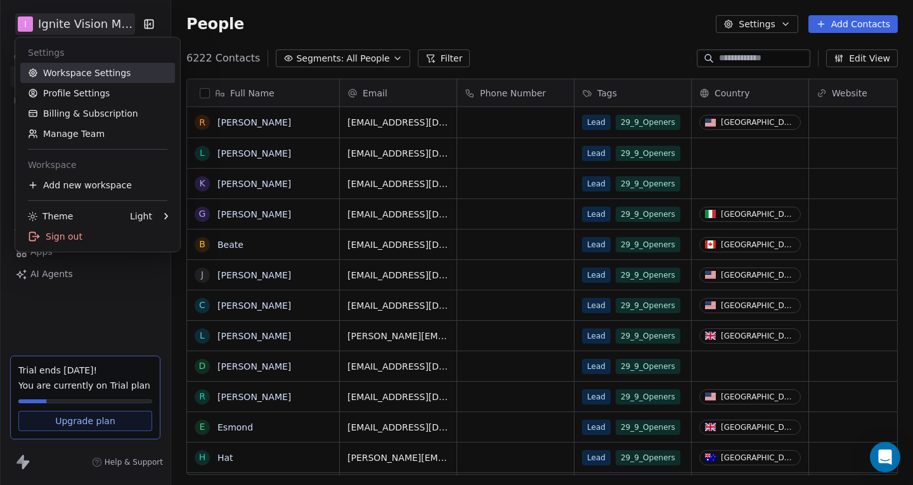
click at [51, 73] on link "Workspace Settings" at bounding box center [97, 73] width 155 height 20
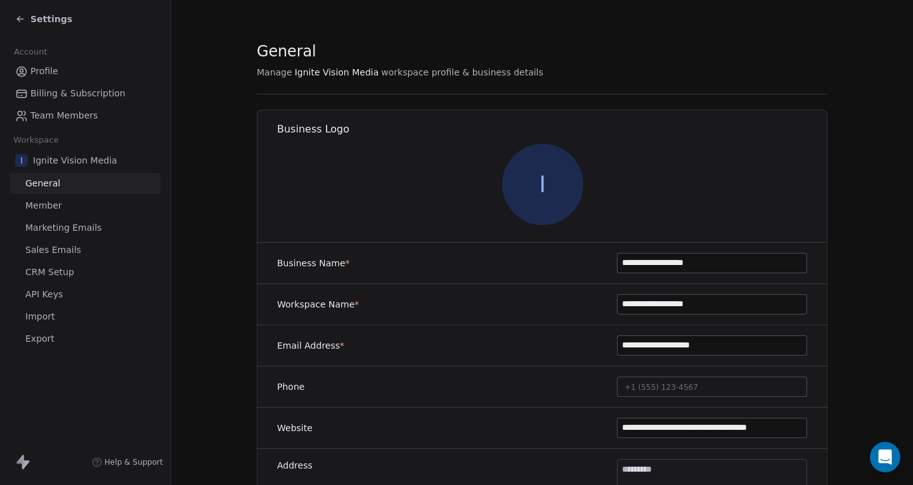
scroll to position [317, 0]
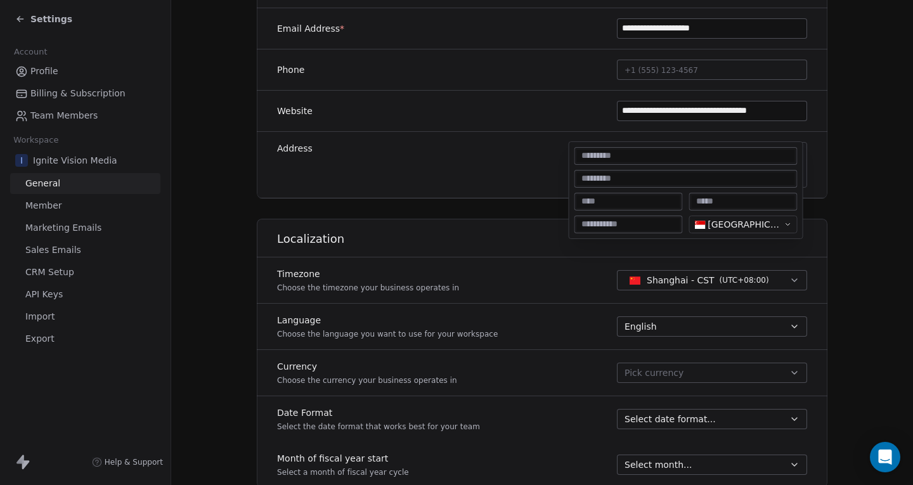
click at [631, 160] on body "**********" at bounding box center [456, 242] width 913 height 485
type input "*"
type input "**********"
type input "*********"
type input "**"
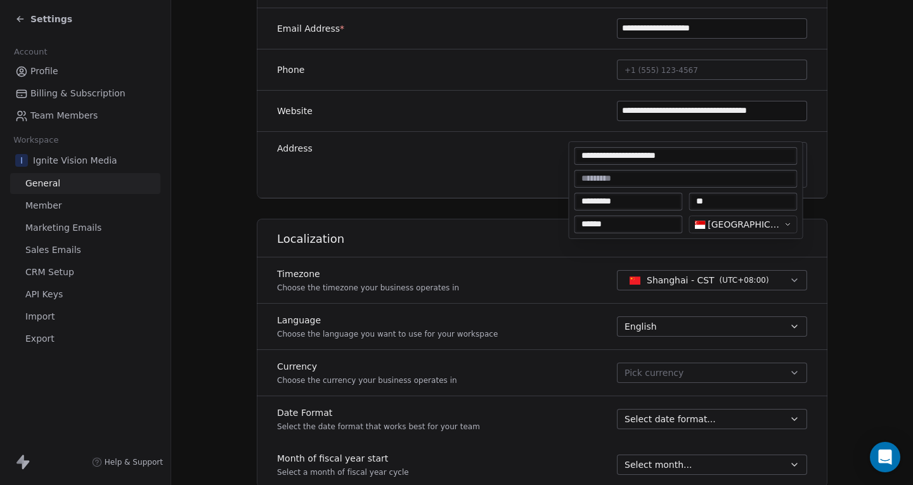
type input "******"
type textarea "**********"
click at [537, 201] on html "**********" at bounding box center [456, 242] width 913 height 485
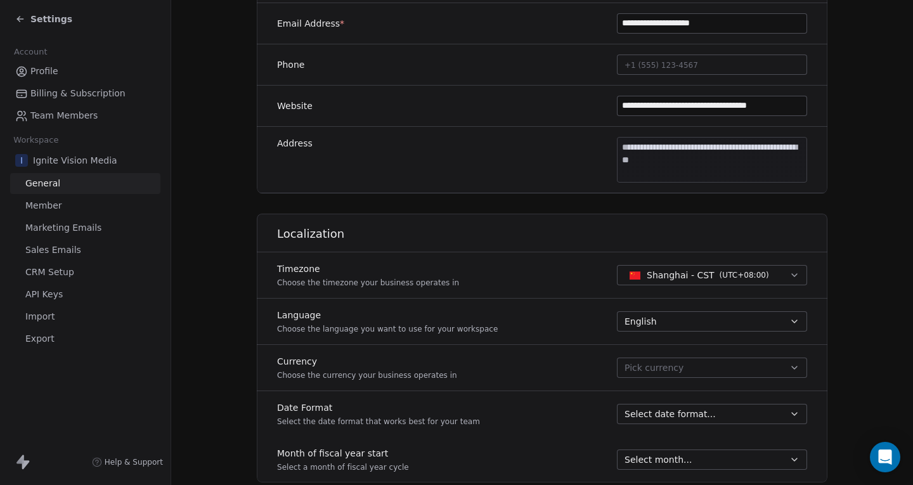
scroll to position [68, 0]
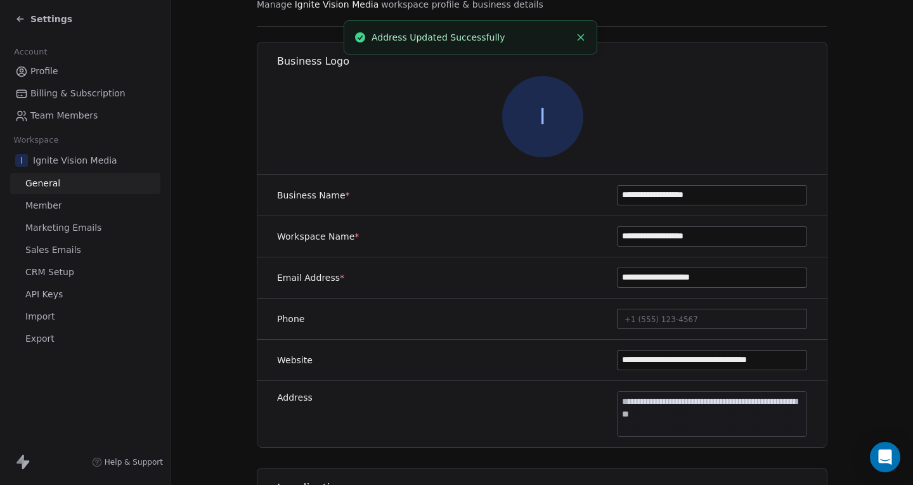
click at [584, 30] on button "Close toast" at bounding box center [581, 37] width 16 height 16
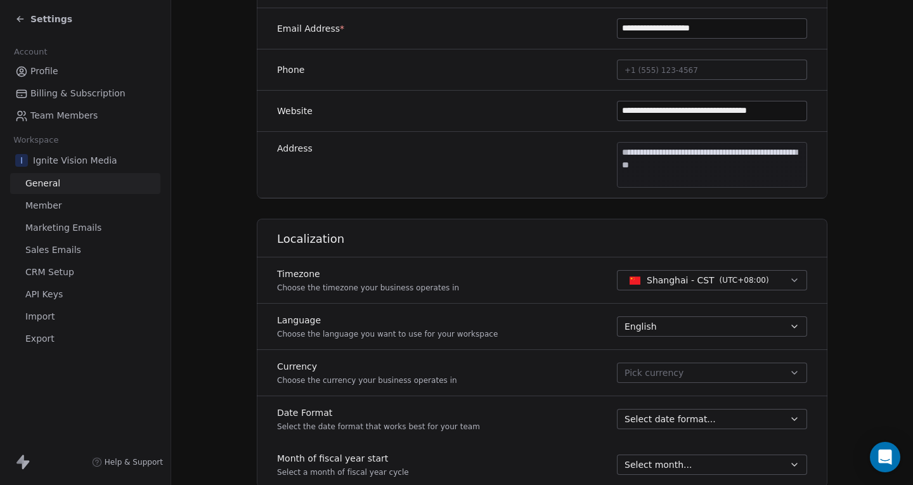
scroll to position [702, 0]
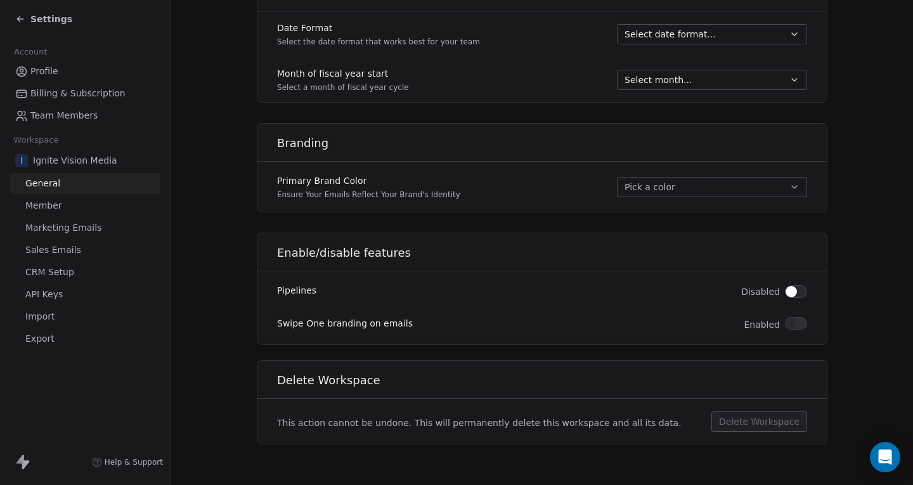
click at [19, 21] on icon at bounding box center [18, 20] width 3 height 3
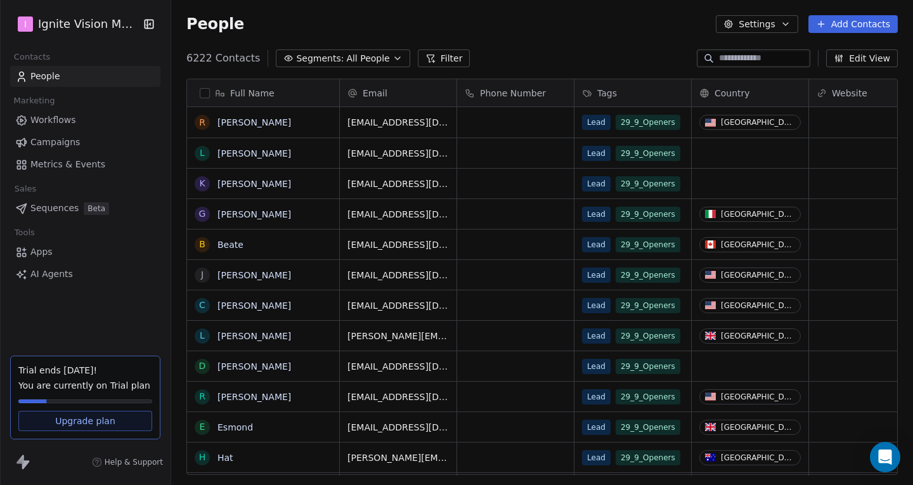
scroll to position [417, 733]
click at [64, 138] on span "Campaigns" at bounding box center [54, 142] width 49 height 13
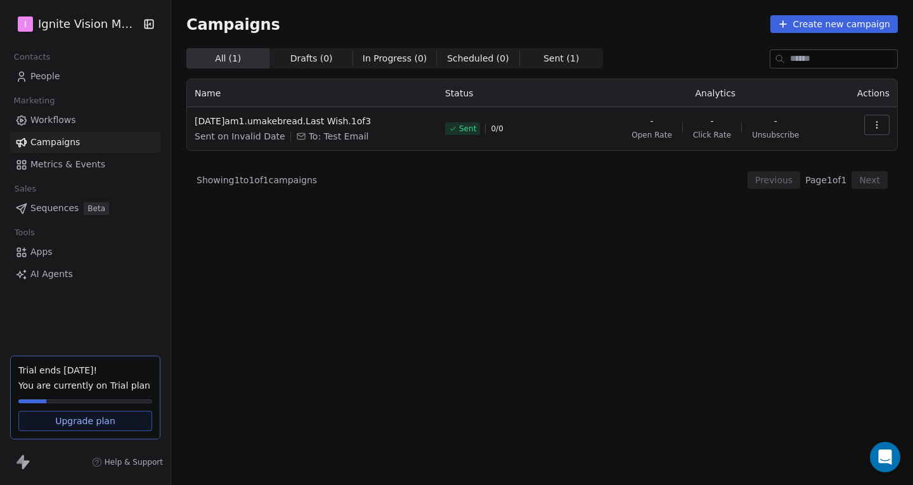
click at [476, 189] on div "All ( 1 ) All ( 1 ) Drafts ( 0 ) Drafts ( 0 ) In Progress ( 0 ) In Progress ( 0…" at bounding box center [542, 210] width 712 height 325
click at [408, 214] on div "All ( 1 ) All ( 1 ) Drafts ( 0 ) Drafts ( 0 ) In Progress ( 0 ) In Progress ( 0…" at bounding box center [542, 210] width 712 height 325
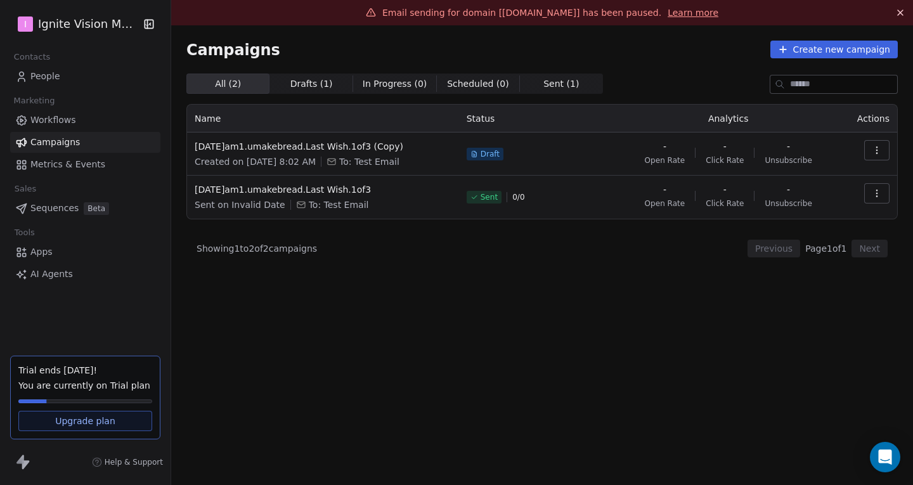
click at [691, 11] on link "Learn more" at bounding box center [693, 12] width 51 height 13
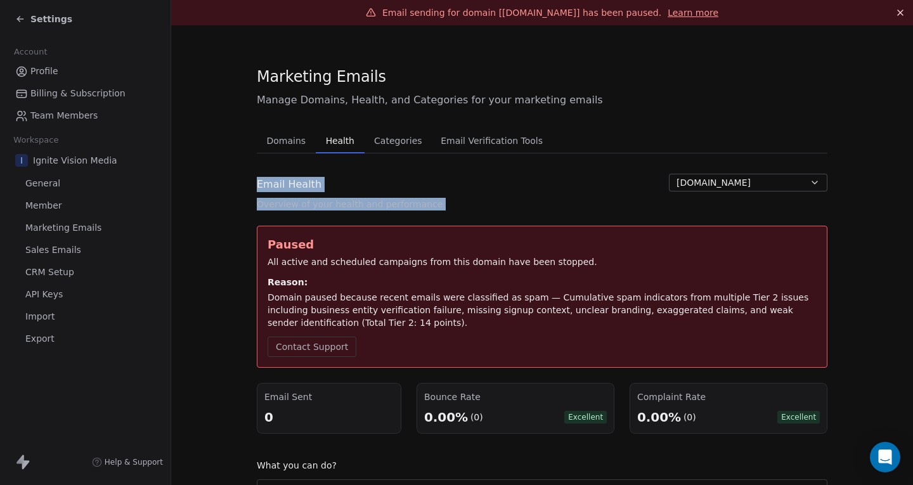
drag, startPoint x: 903, startPoint y: 175, endPoint x: 908, endPoint y: 150, distance: 25.8
click at [908, 150] on div "Email sending for domain [instantprosperityprayer.com] has been paused. Learn m…" at bounding box center [542, 242] width 742 height 485
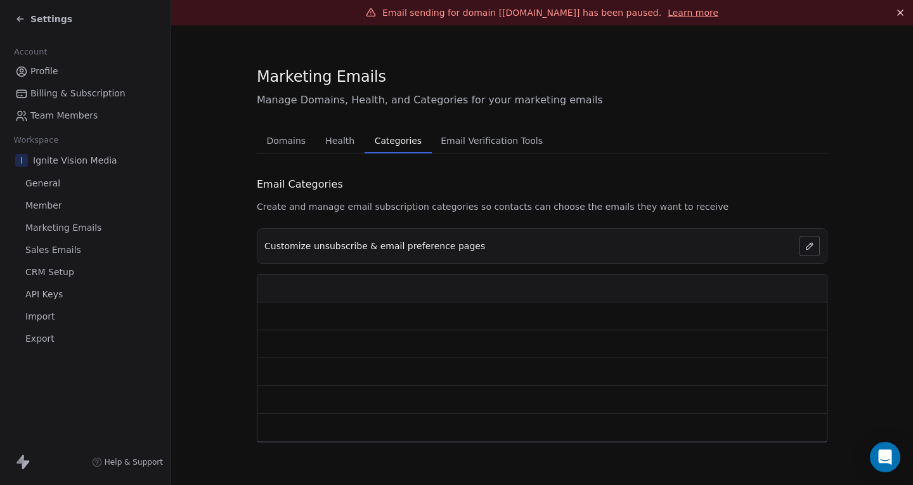
click at [392, 147] on span "Categories" at bounding box center [398, 141] width 57 height 18
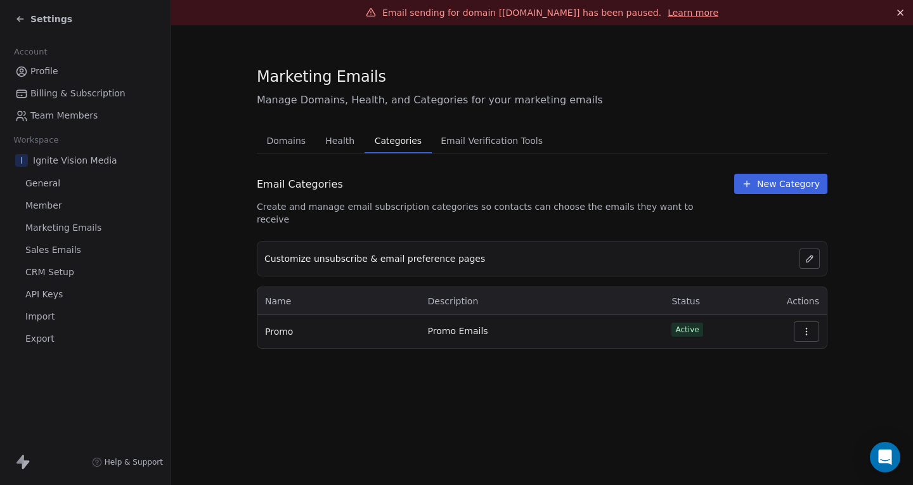
click at [341, 148] on span "Health" at bounding box center [339, 141] width 39 height 18
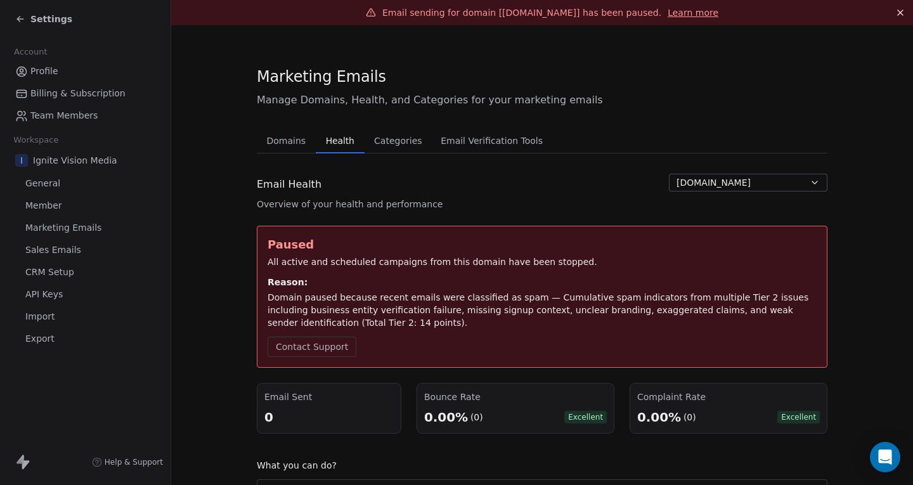
click at [469, 144] on span "Email Verification Tools" at bounding box center [492, 141] width 112 height 18
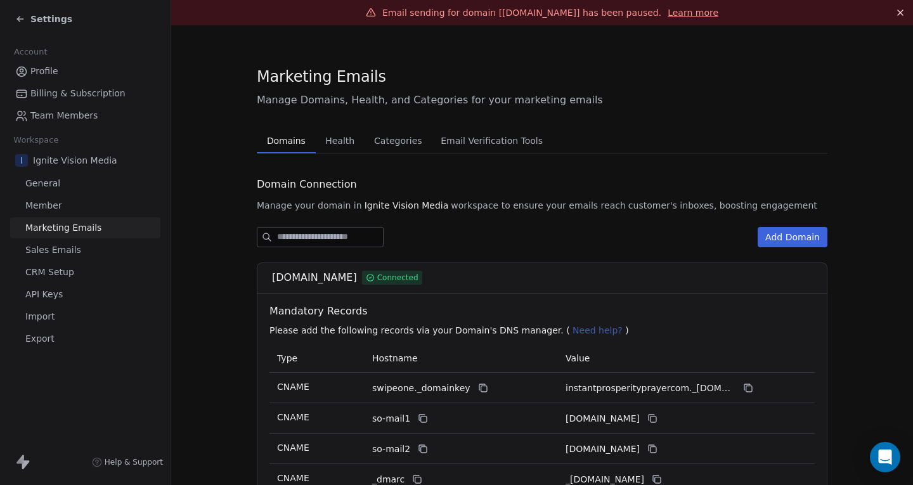
click at [289, 143] on span "Domains" at bounding box center [286, 141] width 49 height 18
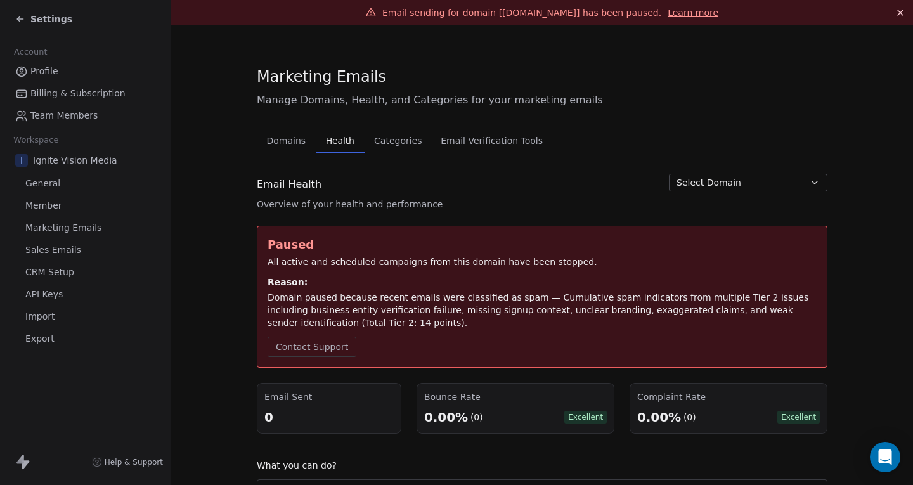
click at [321, 141] on span "Health" at bounding box center [340, 141] width 39 height 18
click at [320, 348] on button "Contact Support" at bounding box center [312, 347] width 89 height 20
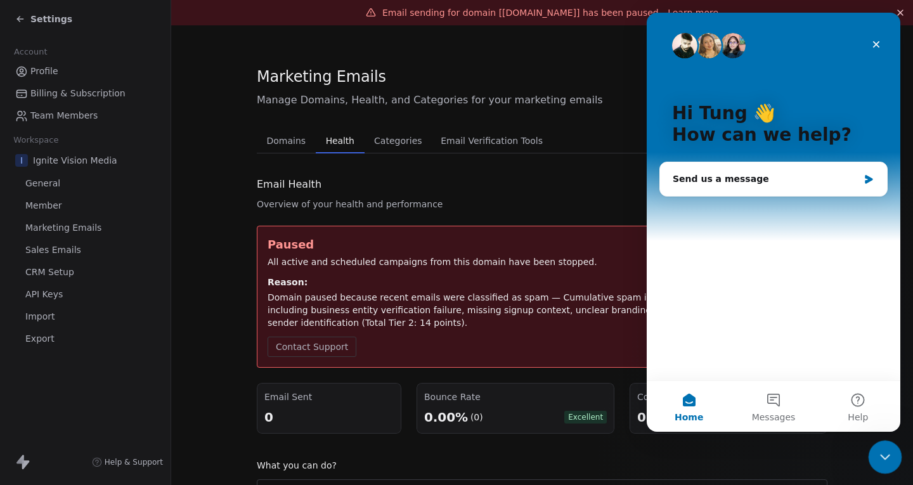
click at [878, 453] on icon "Close Intercom Messenger" at bounding box center [883, 455] width 15 height 15
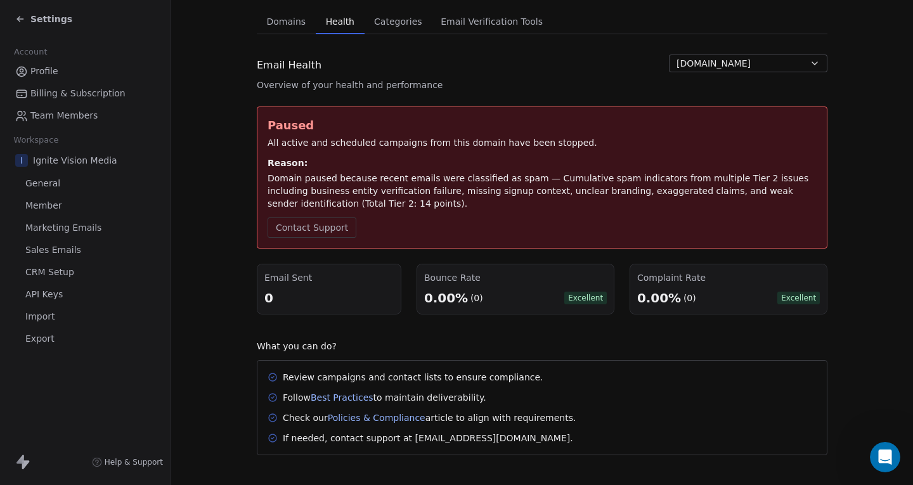
scroll to position [130, 0]
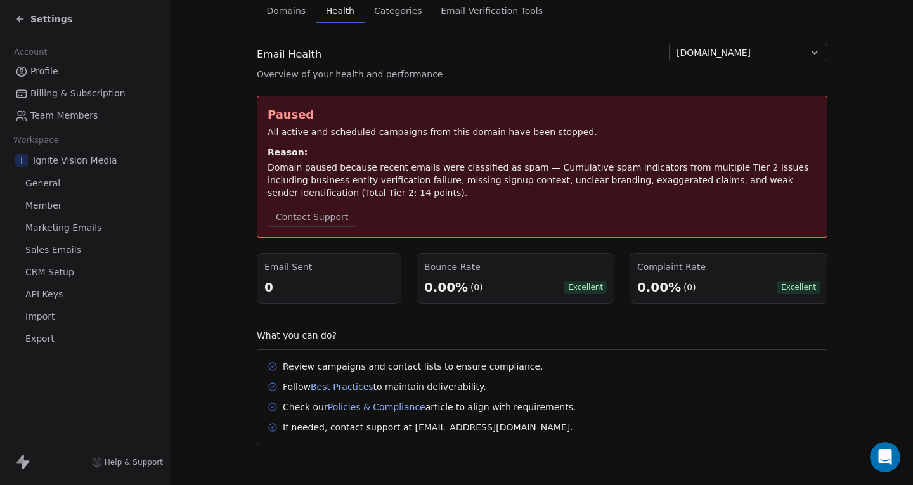
click at [16, 18] on icon at bounding box center [20, 19] width 10 height 10
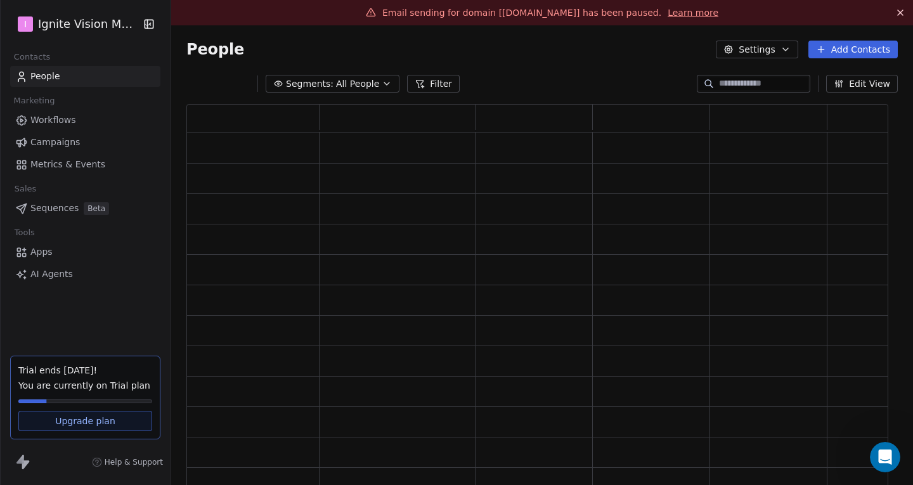
scroll to position [387, 693]
click at [53, 141] on span "Campaigns" at bounding box center [54, 142] width 49 height 13
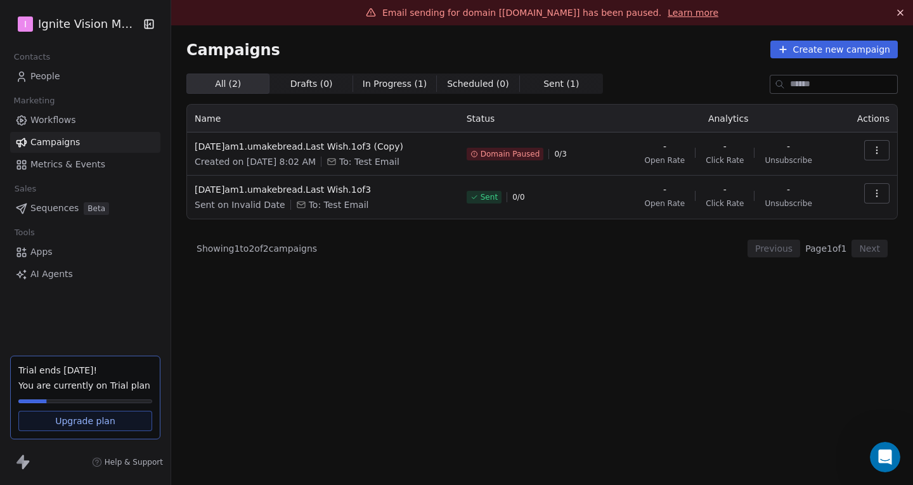
click at [881, 192] on icon "button" at bounding box center [877, 193] width 10 height 10
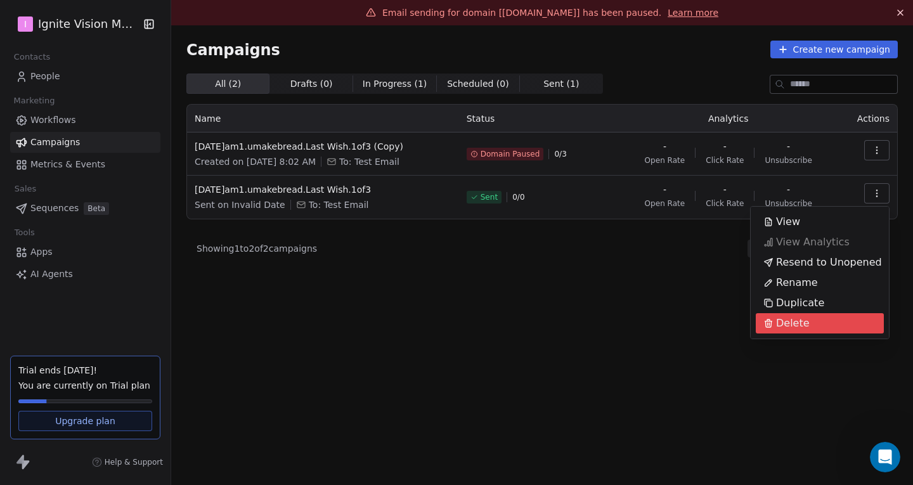
click at [593, 268] on html "I Ignite Vision Media Contacts People Marketing Workflows Campaigns Metrics & E…" at bounding box center [456, 242] width 913 height 485
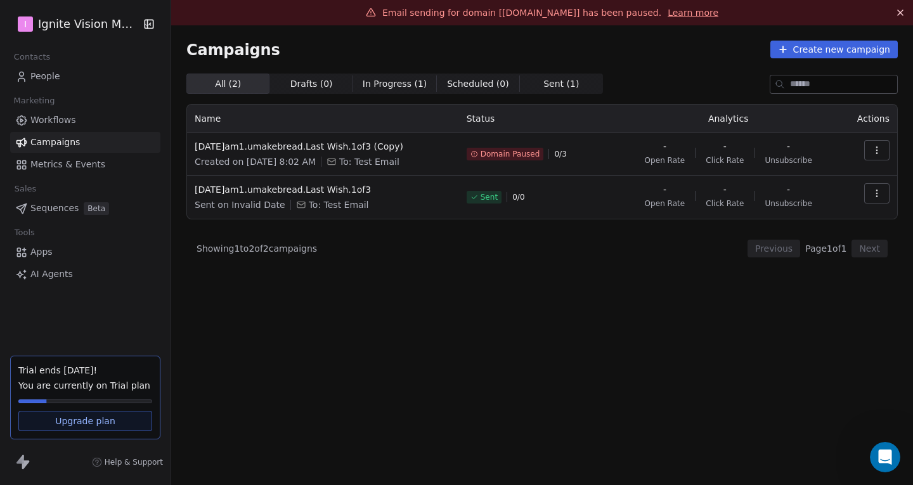
click at [875, 192] on icon "button" at bounding box center [877, 193] width 10 height 10
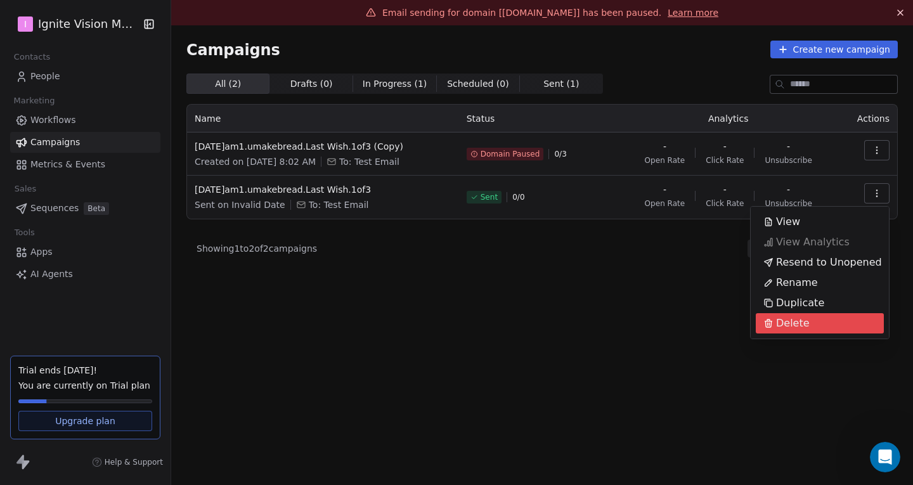
click at [802, 318] on span "Delete" at bounding box center [793, 323] width 34 height 15
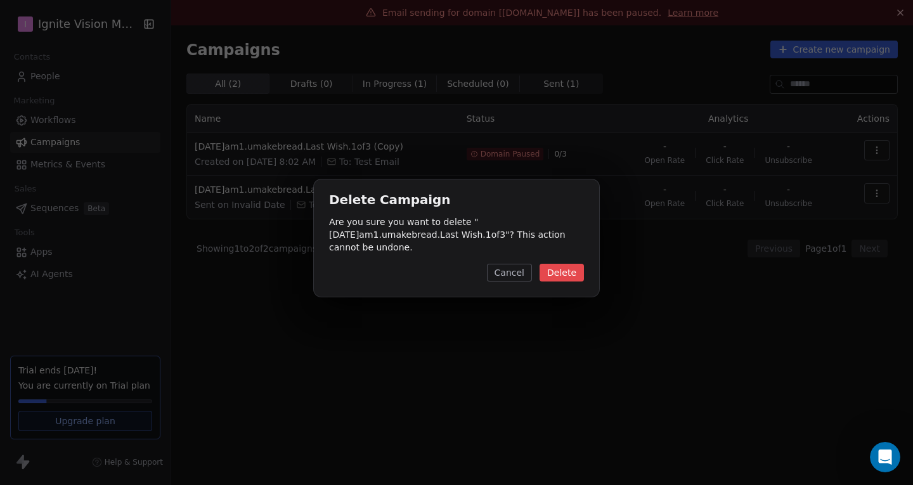
click at [551, 271] on button "Delete" at bounding box center [562, 273] width 44 height 18
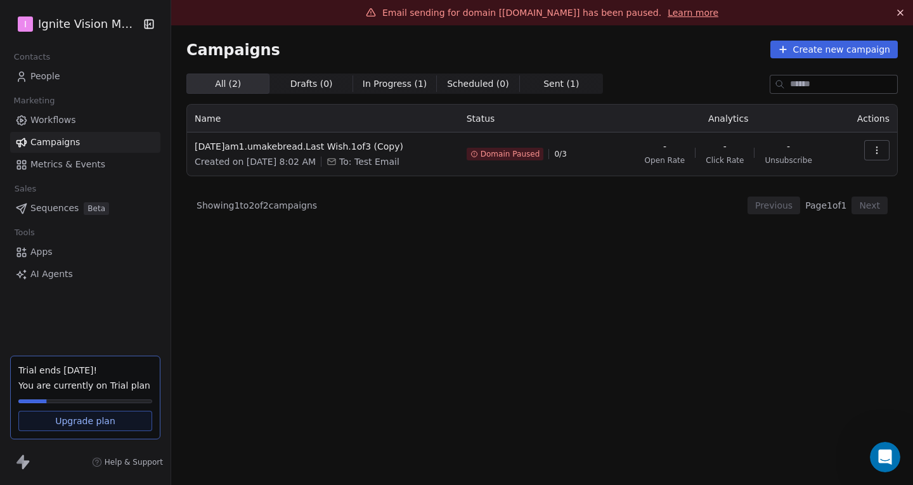
click at [477, 238] on div "All ( 2 ) All ( 2 ) Drafts ( 0 ) Drafts ( 0 ) In Progress ( 1 ) In Progress ( 1…" at bounding box center [542, 236] width 712 height 325
click at [44, 84] on link "People" at bounding box center [85, 76] width 150 height 21
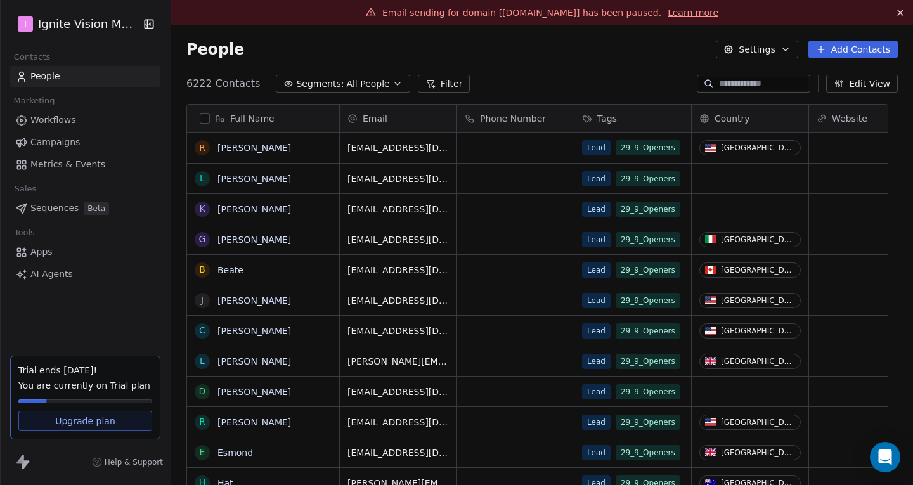
scroll to position [417, 723]
click at [69, 29] on html "I Ignite Vision Media Contacts People Marketing Workflows Campaigns Metrics & E…" at bounding box center [456, 242] width 913 height 485
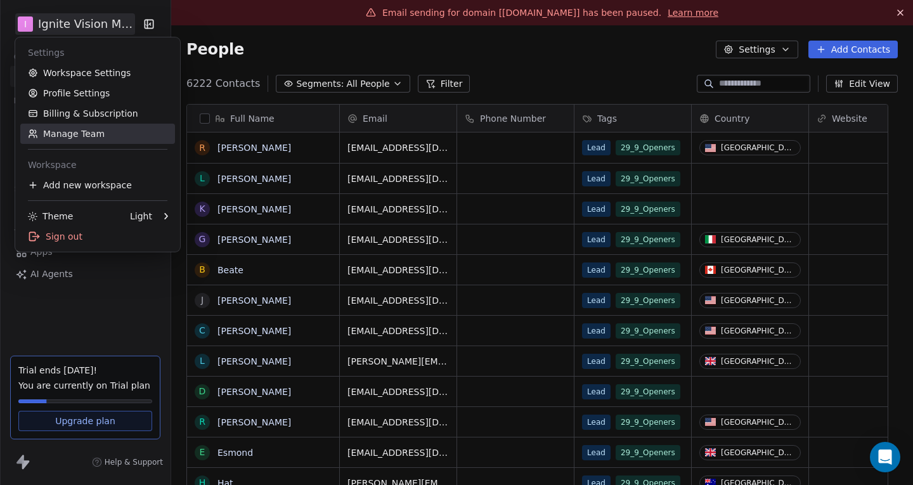
click at [74, 130] on link "Manage Team" at bounding box center [97, 134] width 155 height 20
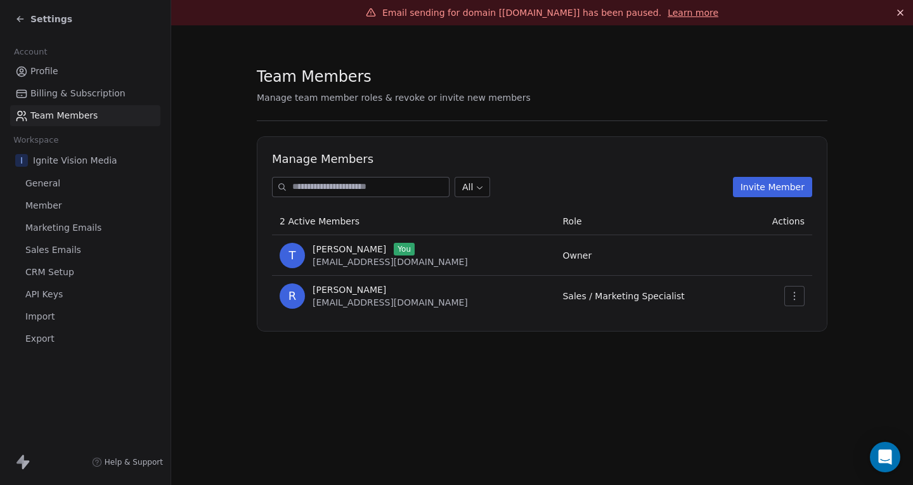
click at [793, 293] on icon "button" at bounding box center [795, 296] width 10 height 10
click at [810, 325] on div "Update" at bounding box center [835, 324] width 91 height 20
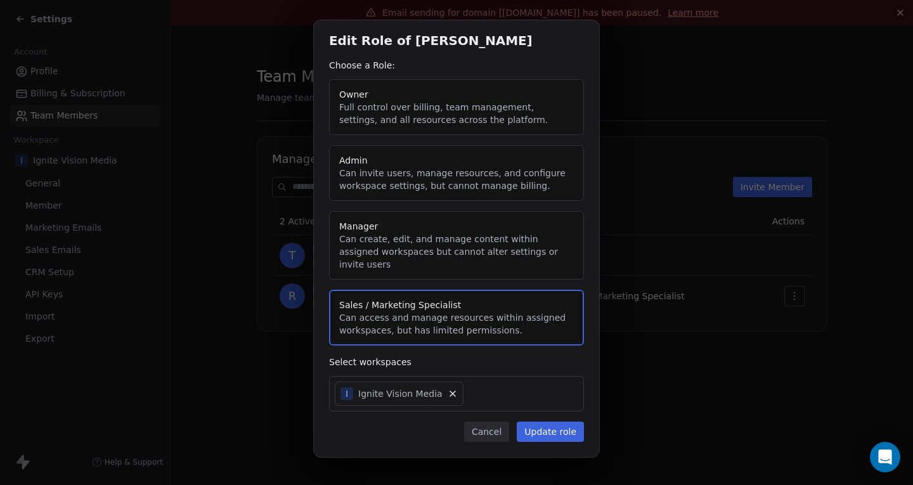
click at [432, 122] on button "Owner Full control over billing, team management, settings, and all resources a…" at bounding box center [456, 107] width 255 height 56
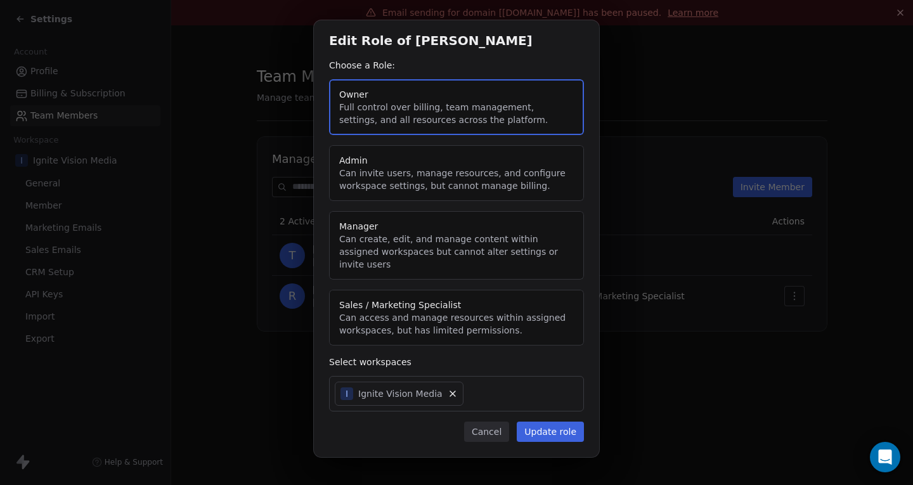
click at [431, 169] on button "Admin Can invite users, manage resources, and configure workspace settings, but…" at bounding box center [456, 173] width 255 height 56
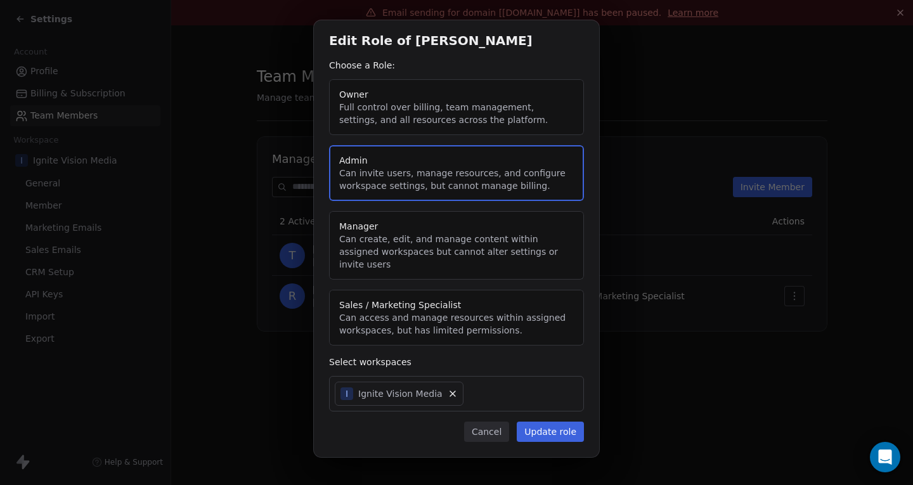
drag, startPoint x: 427, startPoint y: 241, endPoint x: 429, endPoint y: 248, distance: 7.2
click at [429, 242] on button "Manager Can create, edit, and manage content within assigned workspaces but can…" at bounding box center [456, 245] width 255 height 68
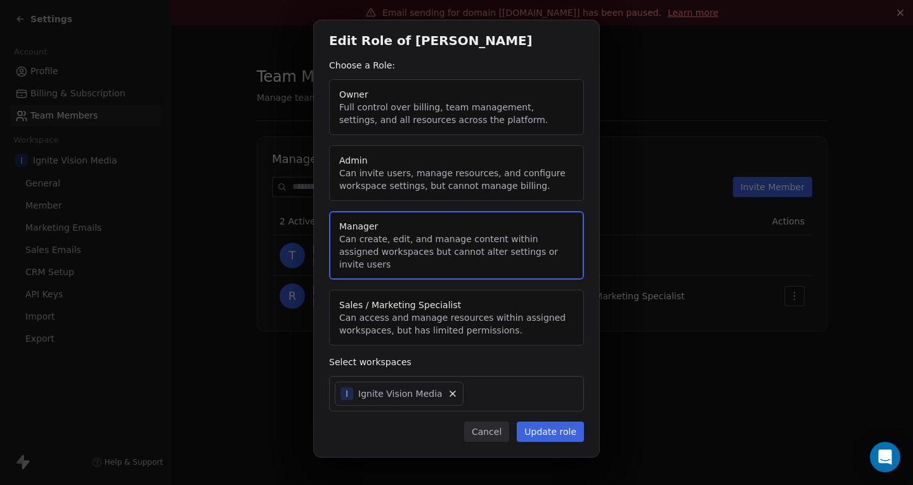
click at [438, 290] on button "Sales / Marketing Specialist Can access and manage resources within assigned wo…" at bounding box center [456, 318] width 255 height 56
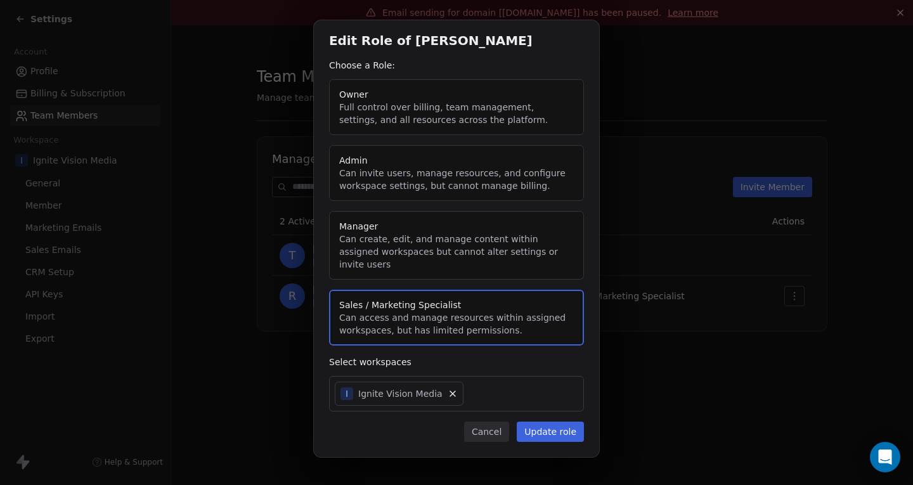
click at [492, 100] on button "Owner Full control over billing, team management, settings, and all resources a…" at bounding box center [456, 107] width 255 height 56
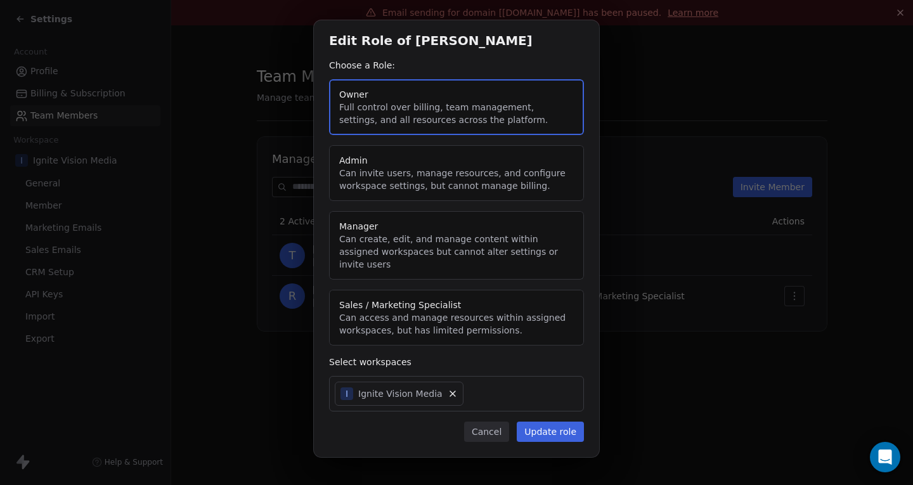
click at [559, 431] on button "Update role" at bounding box center [550, 432] width 67 height 20
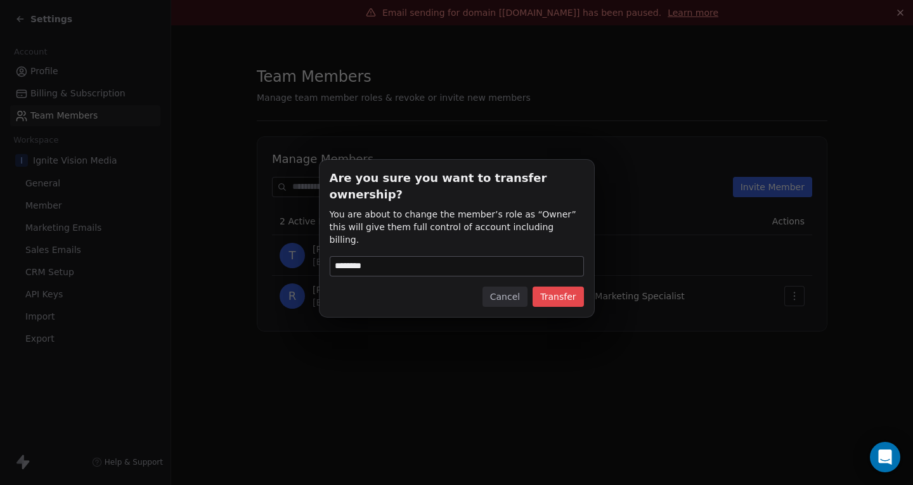
type input "********"
click at [567, 287] on button "Transfer" at bounding box center [558, 297] width 51 height 20
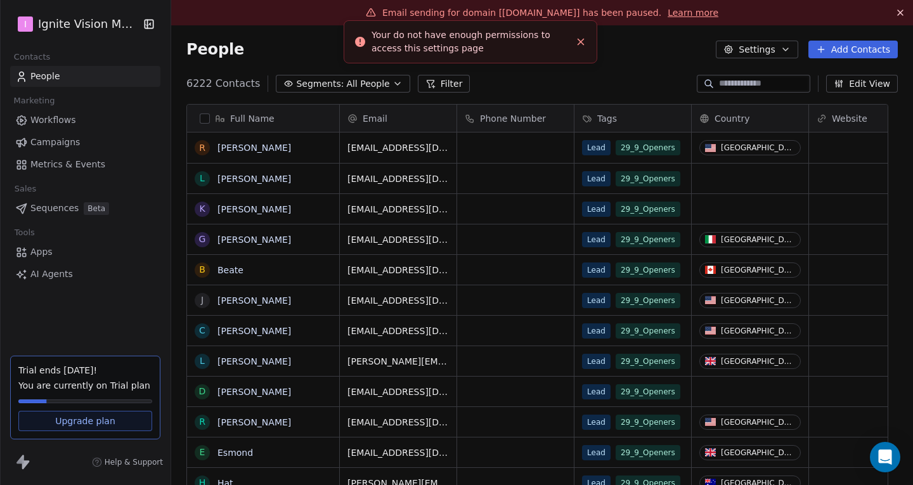
scroll to position [417, 723]
click at [59, 27] on html "I Ignite Vision Media Contacts People Marketing Workflows Campaigns Metrics & E…" at bounding box center [456, 242] width 913 height 485
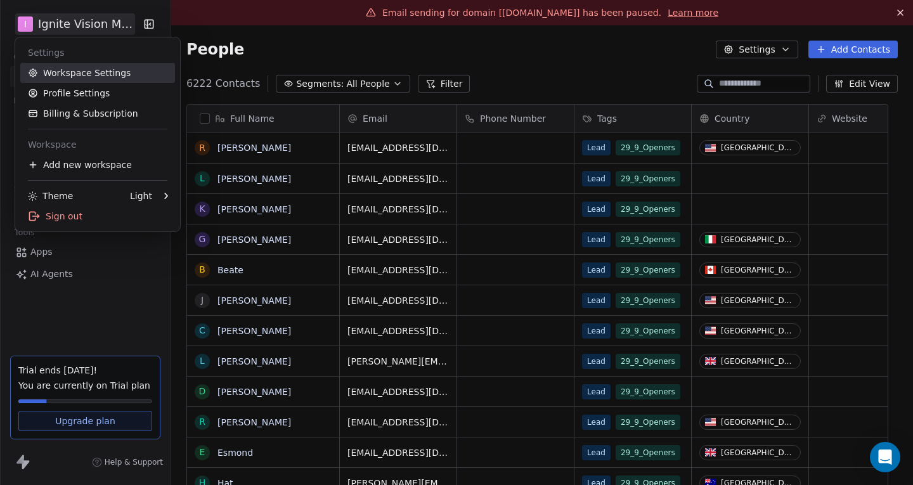
click at [77, 73] on link "Workspace Settings" at bounding box center [97, 73] width 155 height 20
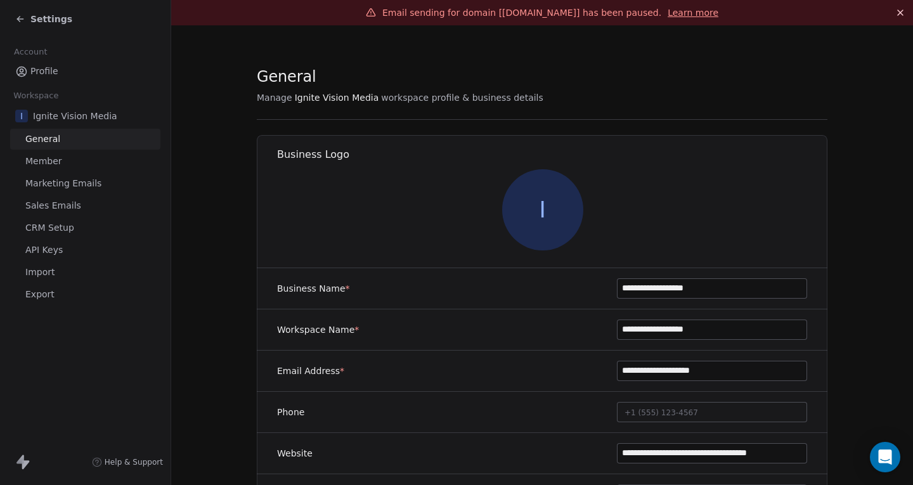
click at [23, 22] on icon at bounding box center [20, 19] width 10 height 10
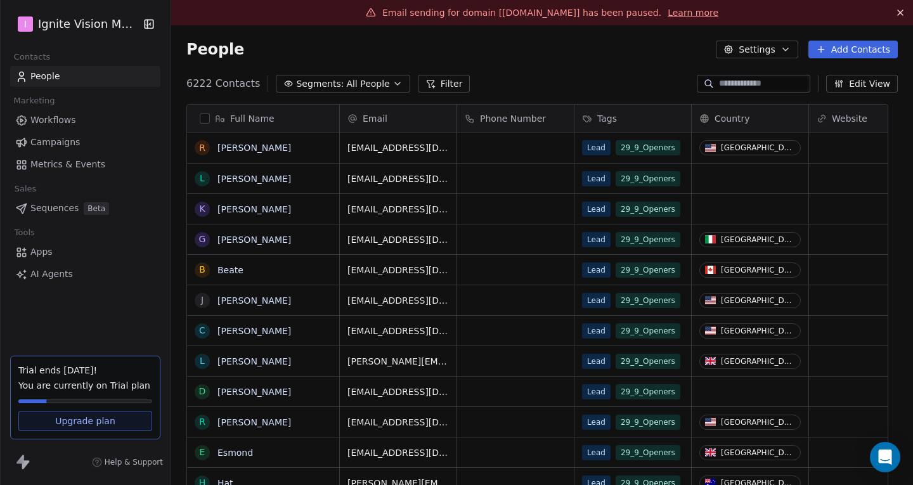
scroll to position [417, 723]
click at [46, 26] on html "I Ignite Vision Media Contacts People Marketing Workflows Campaigns Metrics & E…" at bounding box center [456, 242] width 913 height 485
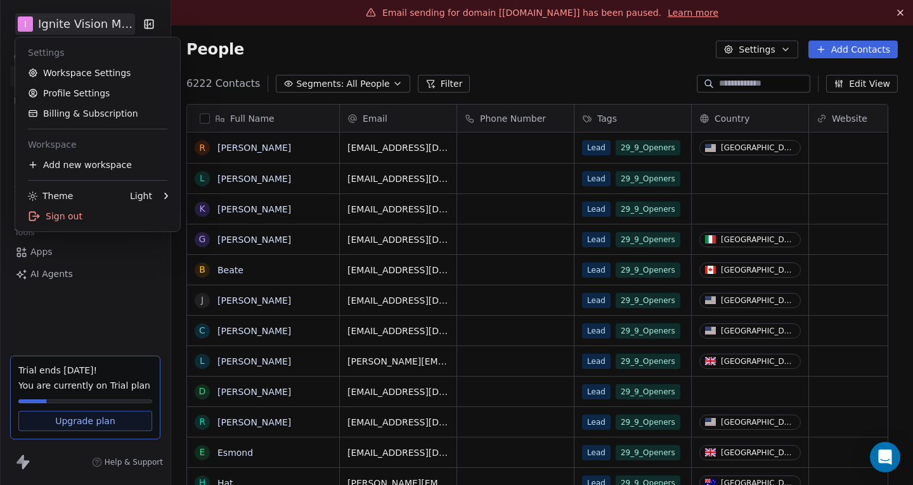
click at [139, 24] on html "I Ignite Vision Media Contacts People Marketing Workflows Campaigns Metrics & E…" at bounding box center [456, 242] width 913 height 485
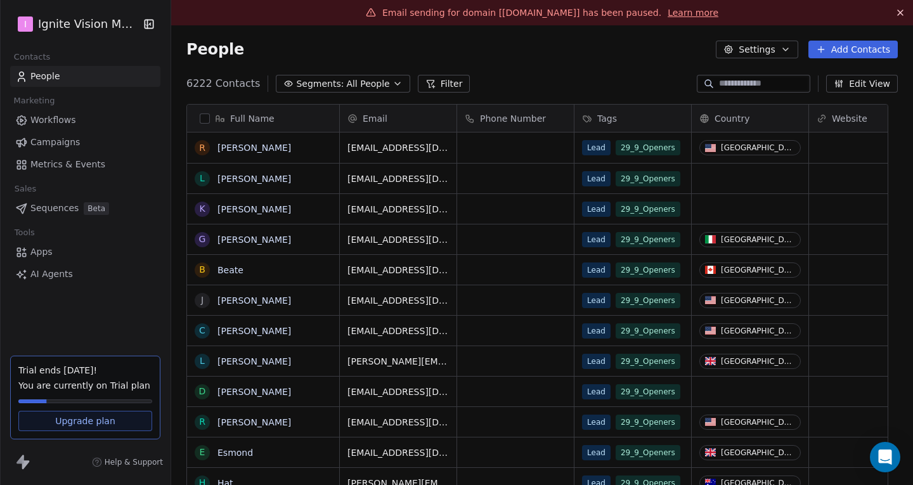
click at [55, 127] on link "Workflows" at bounding box center [85, 120] width 150 height 21
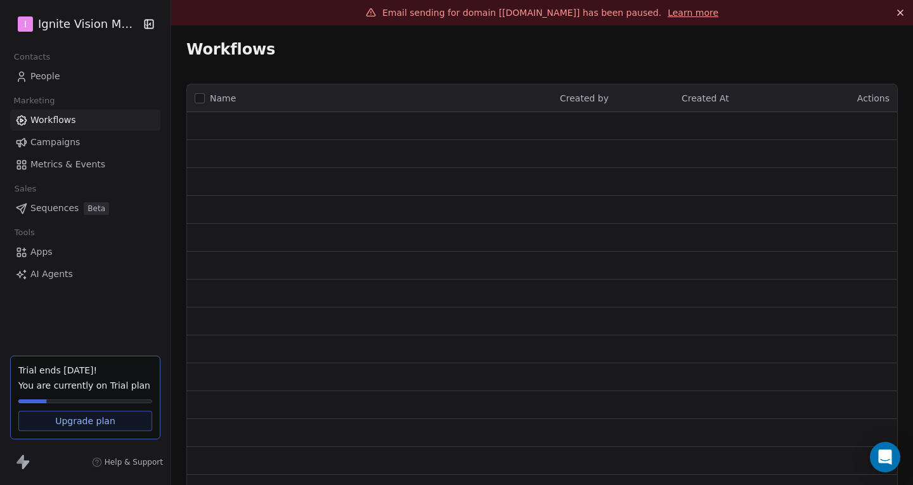
click at [63, 146] on span "Campaigns" at bounding box center [54, 142] width 49 height 13
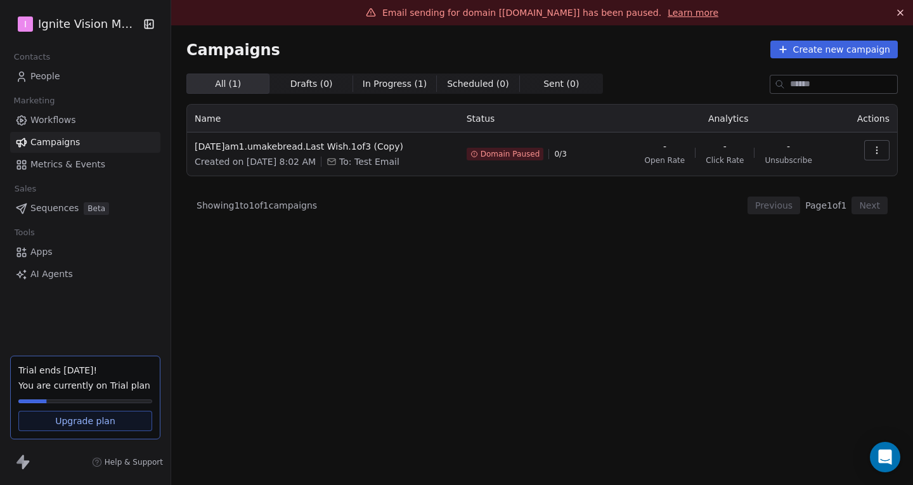
click at [421, 230] on div "All ( 1 ) All ( 1 ) Drafts ( 0 ) Drafts ( 0 ) In Progress ( 1 ) In Progress ( 1…" at bounding box center [542, 236] width 712 height 325
click at [501, 218] on div "All ( 1 ) All ( 1 ) Drafts ( 0 ) Drafts ( 0 ) In Progress ( 1 ) In Progress ( 1…" at bounding box center [542, 236] width 712 height 325
click at [348, 139] on td "[DATE]am1.umakebread.Last Wish.1of3 (Copy) Created on [DATE] 8:02 AM To: Test E…" at bounding box center [323, 154] width 272 height 43
click at [507, 305] on div "All ( 1 ) All ( 1 ) Drafts ( 0 ) Drafts ( 0 ) In Progress ( 1 ) In Progress ( 1…" at bounding box center [542, 236] width 712 height 325
